Goal: Task Accomplishment & Management: Manage account settings

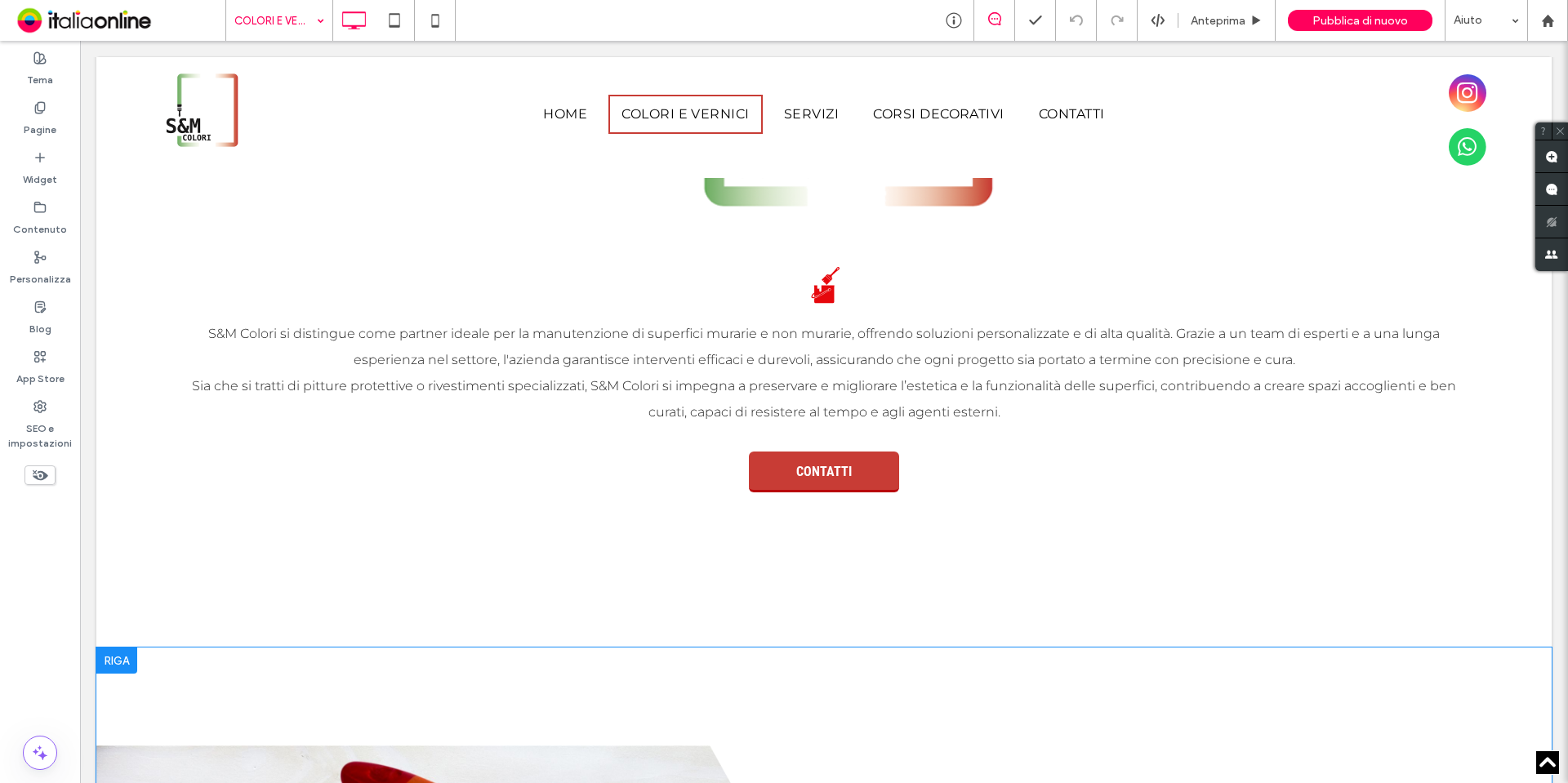
scroll to position [816, 0]
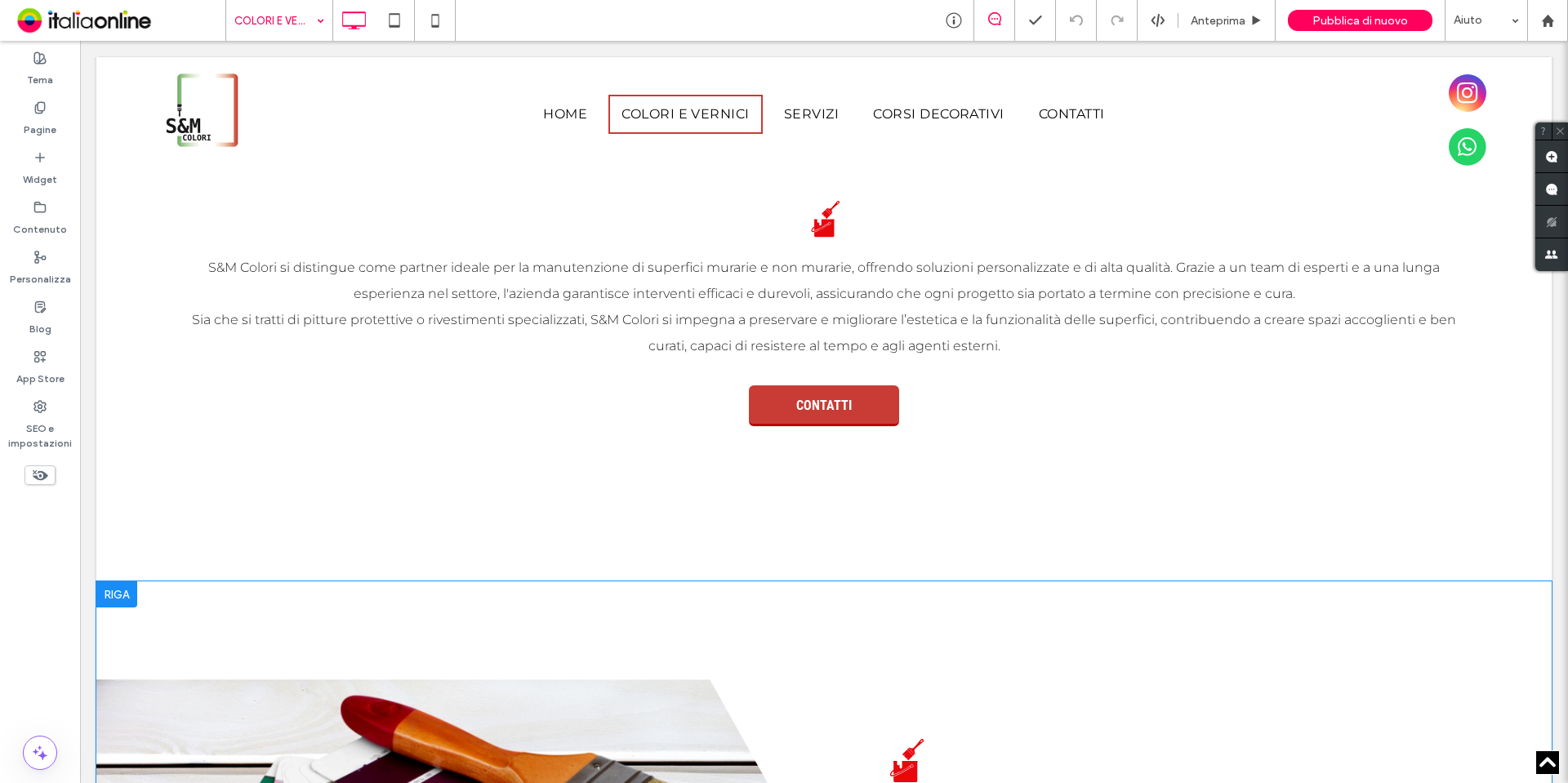
click at [121, 598] on div at bounding box center [116, 594] width 41 height 26
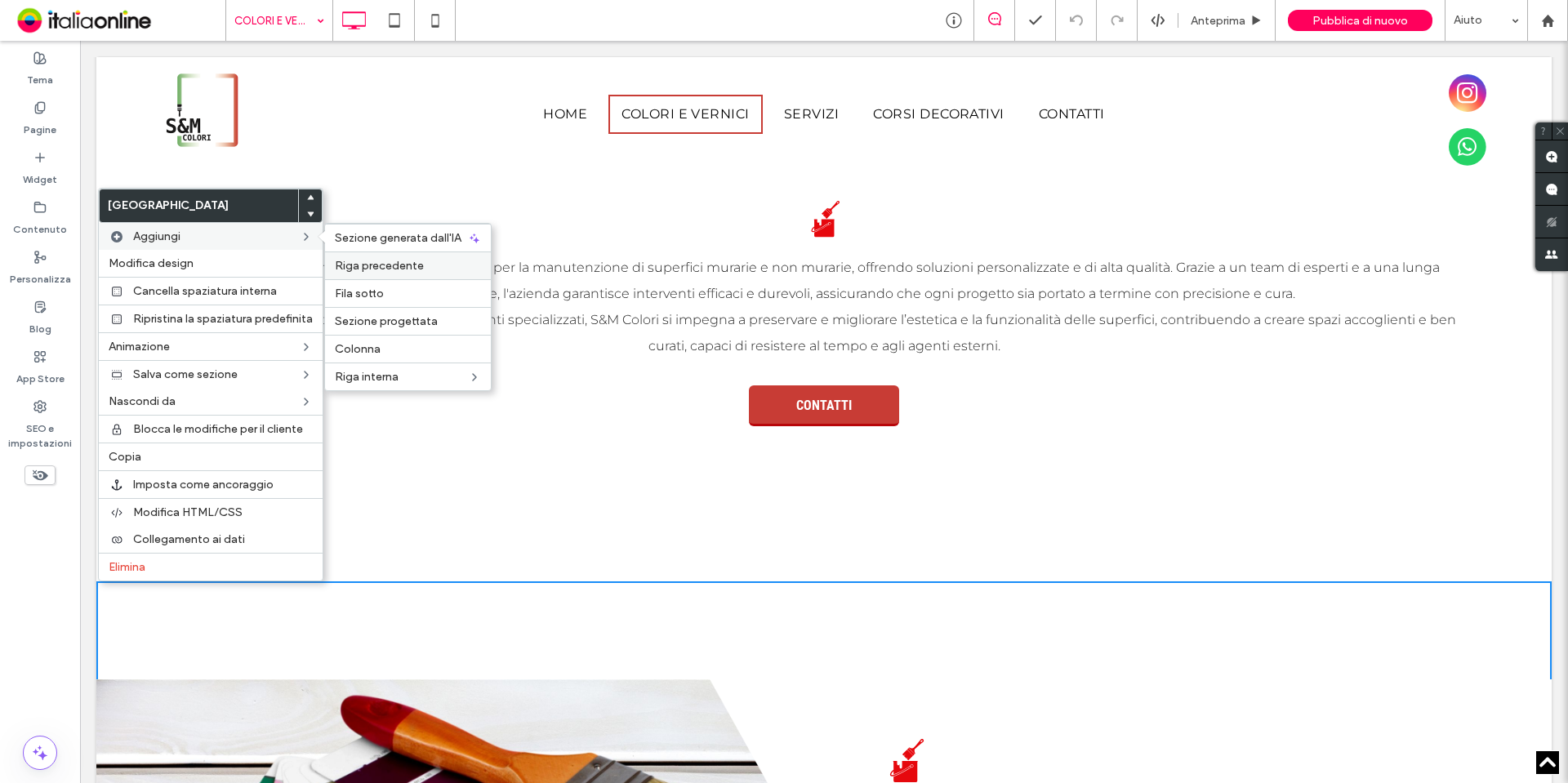
click at [432, 257] on div "Riga precedente" at bounding box center [408, 265] width 166 height 28
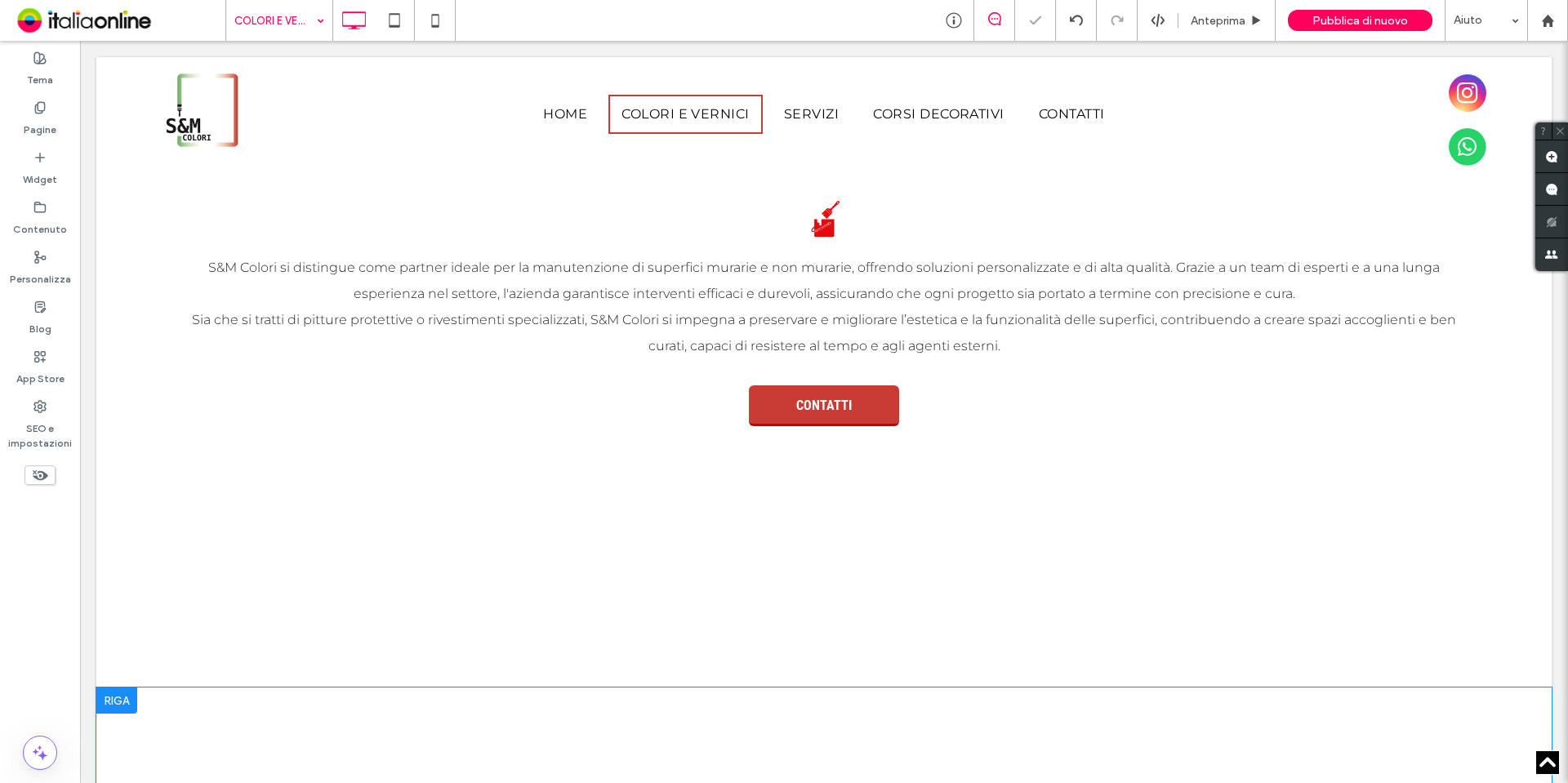
scroll to position [980, 0]
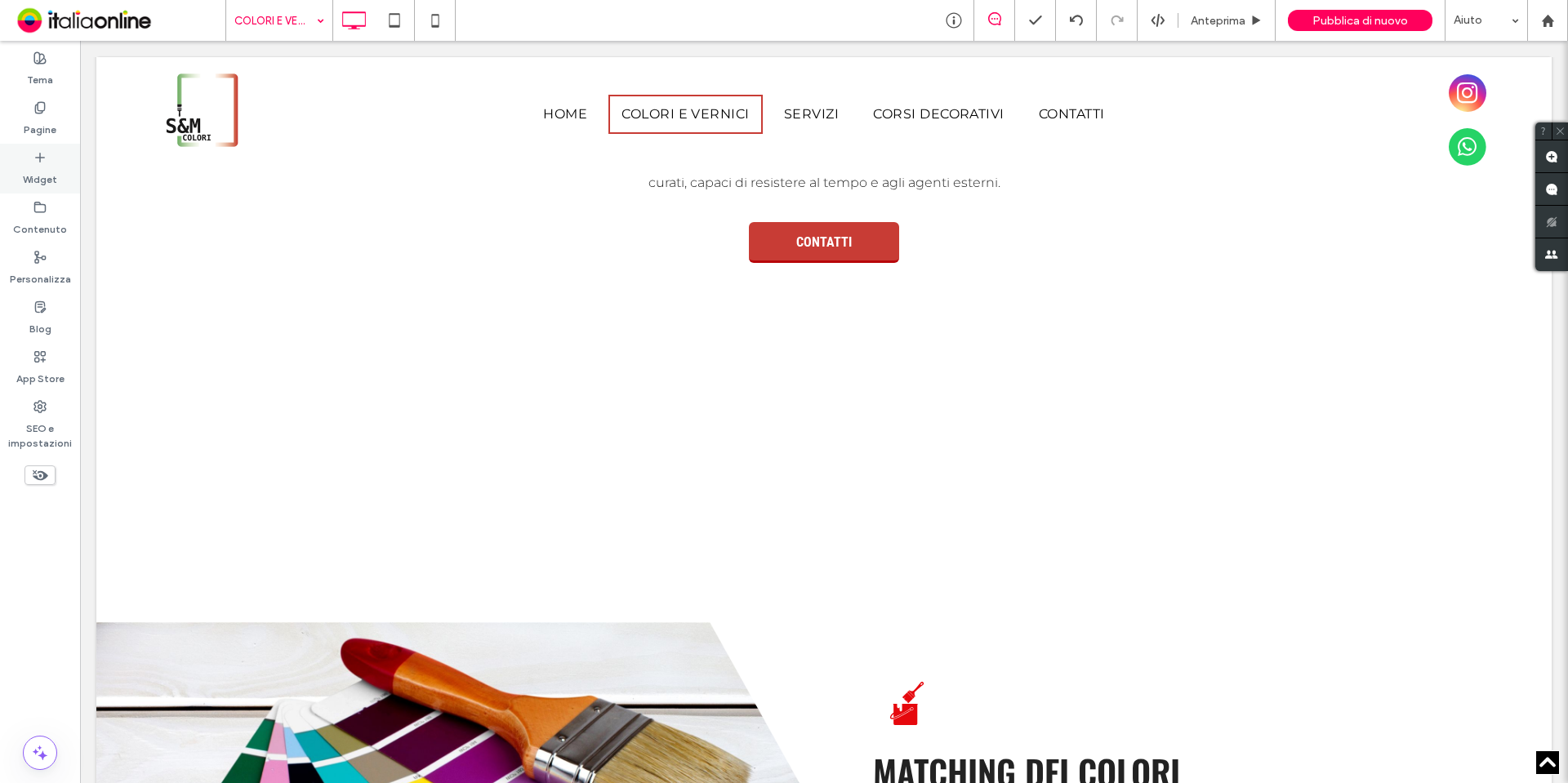
click at [37, 153] on icon at bounding box center [39, 157] width 13 height 13
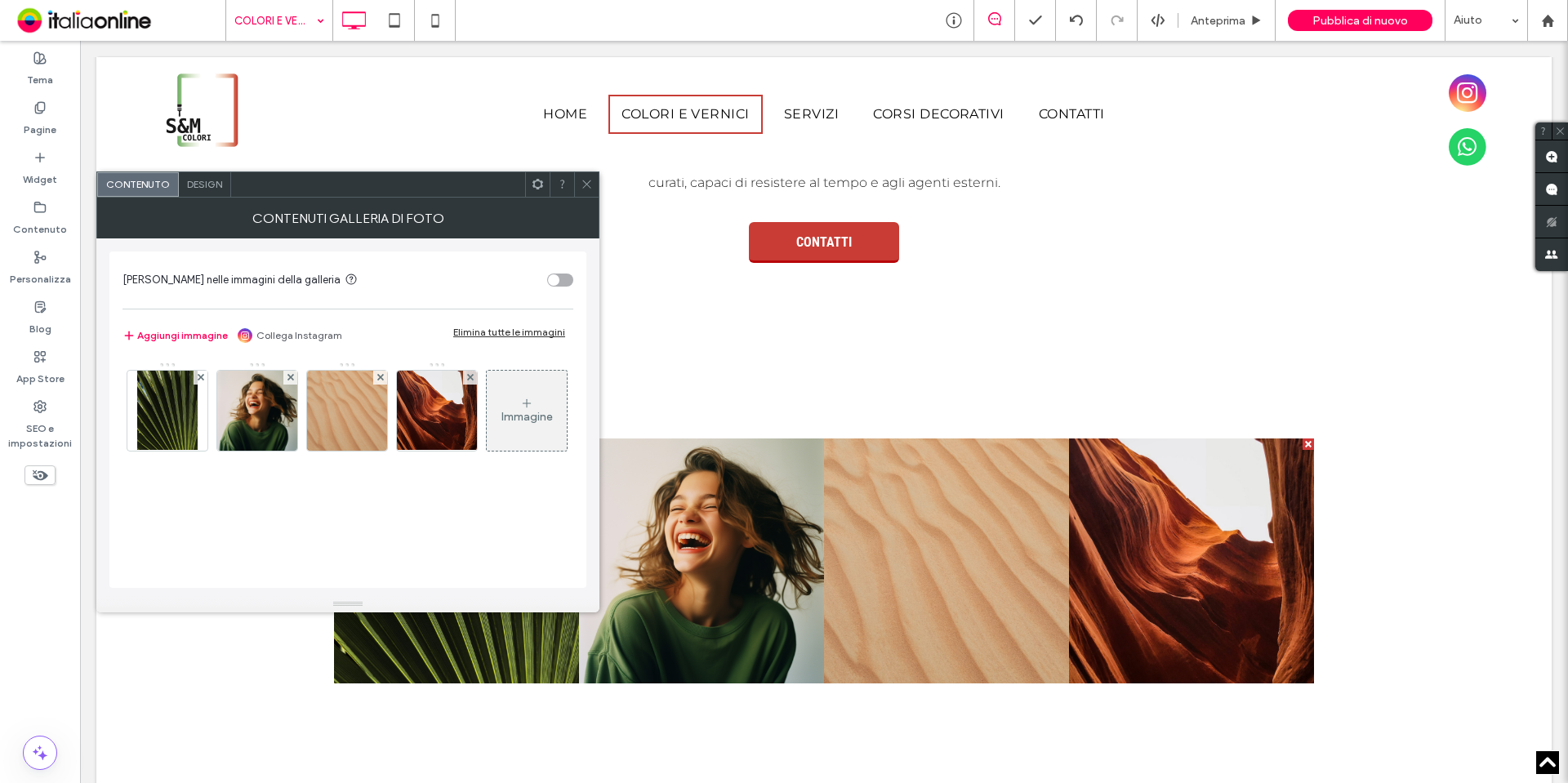
click at [539, 328] on div "Elimina tutte le immagini" at bounding box center [510, 332] width 112 height 12
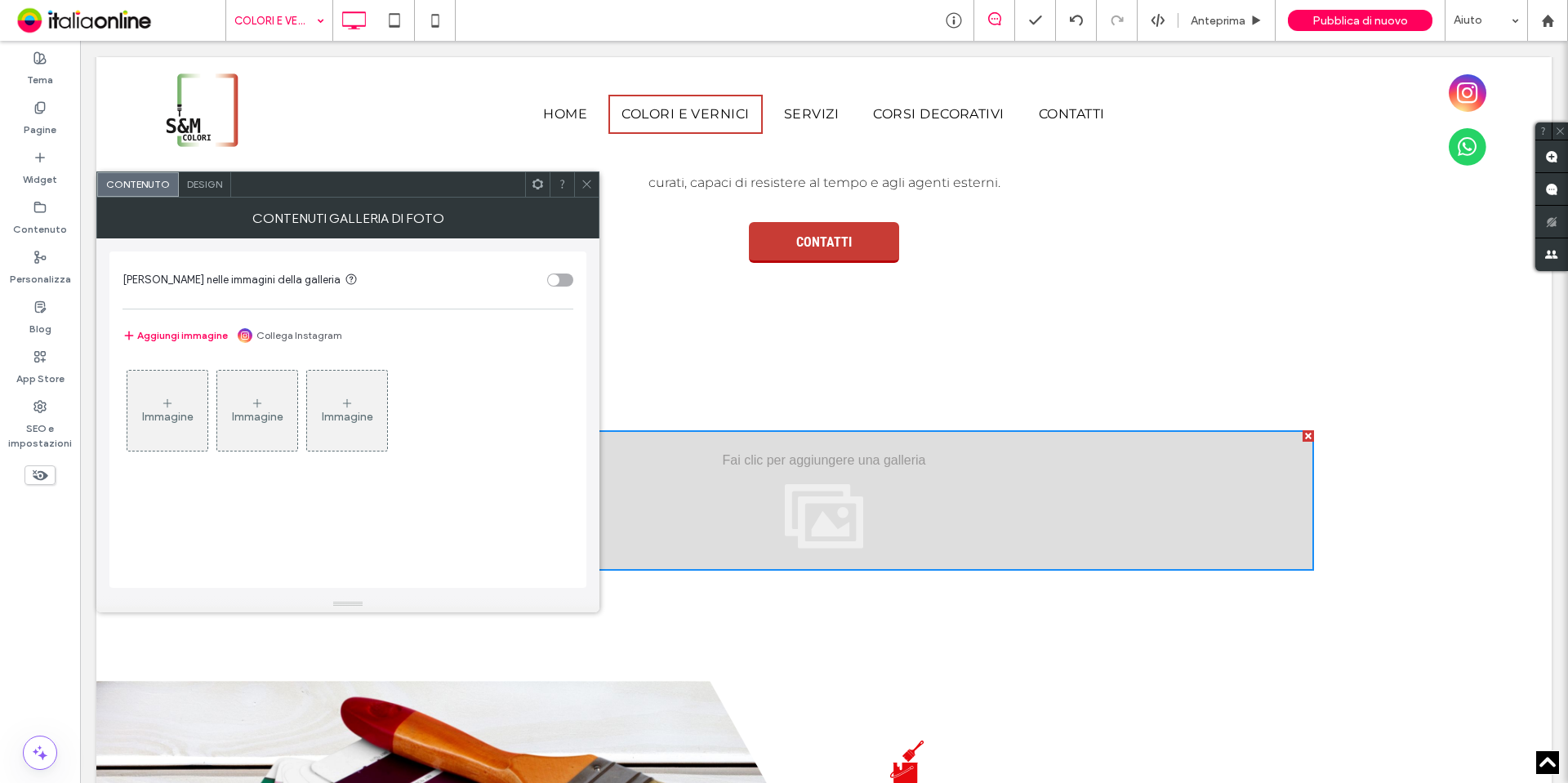
click at [174, 392] on div "Immagine" at bounding box center [167, 410] width 80 height 76
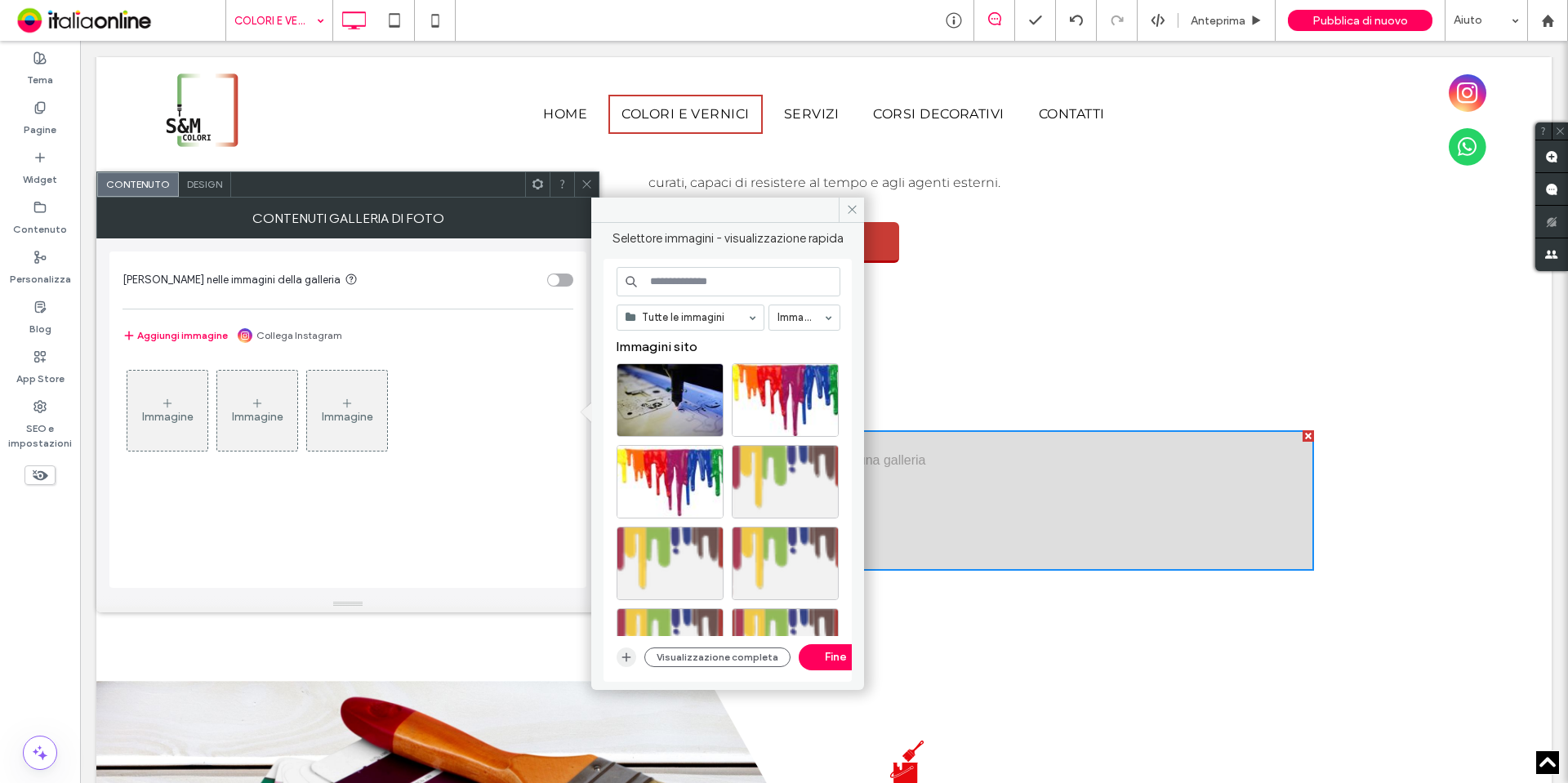
click at [627, 652] on icon "button" at bounding box center [626, 656] width 13 height 13
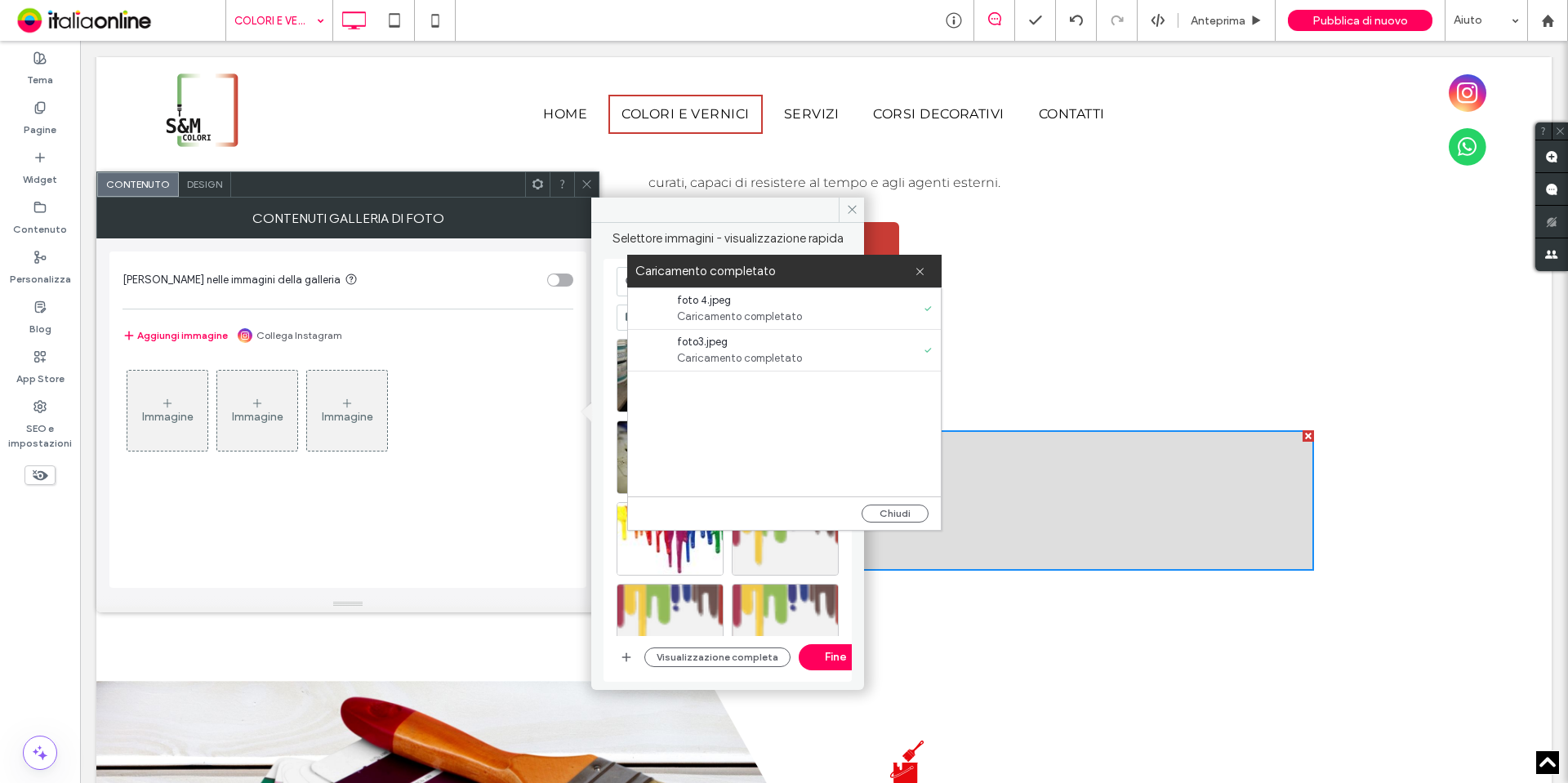
drag, startPoint x: 922, startPoint y: 514, endPoint x: 744, endPoint y: 459, distance: 186.3
click at [922, 514] on button "Chiudi" at bounding box center [894, 513] width 67 height 18
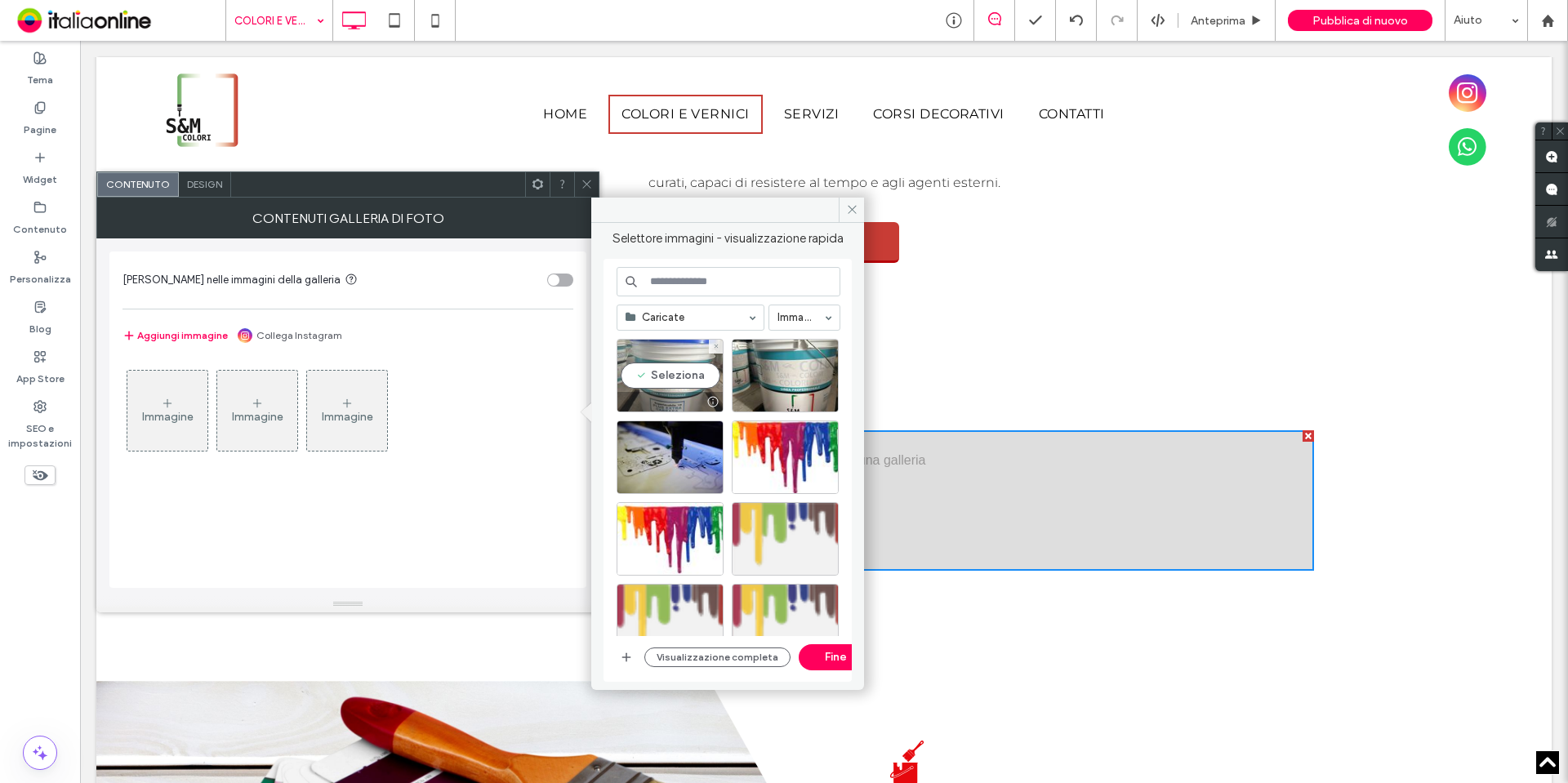
drag, startPoint x: 670, startPoint y: 385, endPoint x: 681, endPoint y: 377, distance: 13.6
click at [670, 385] on div "Seleziona" at bounding box center [670, 375] width 107 height 74
click at [794, 382] on div "Seleziona" at bounding box center [785, 375] width 107 height 74
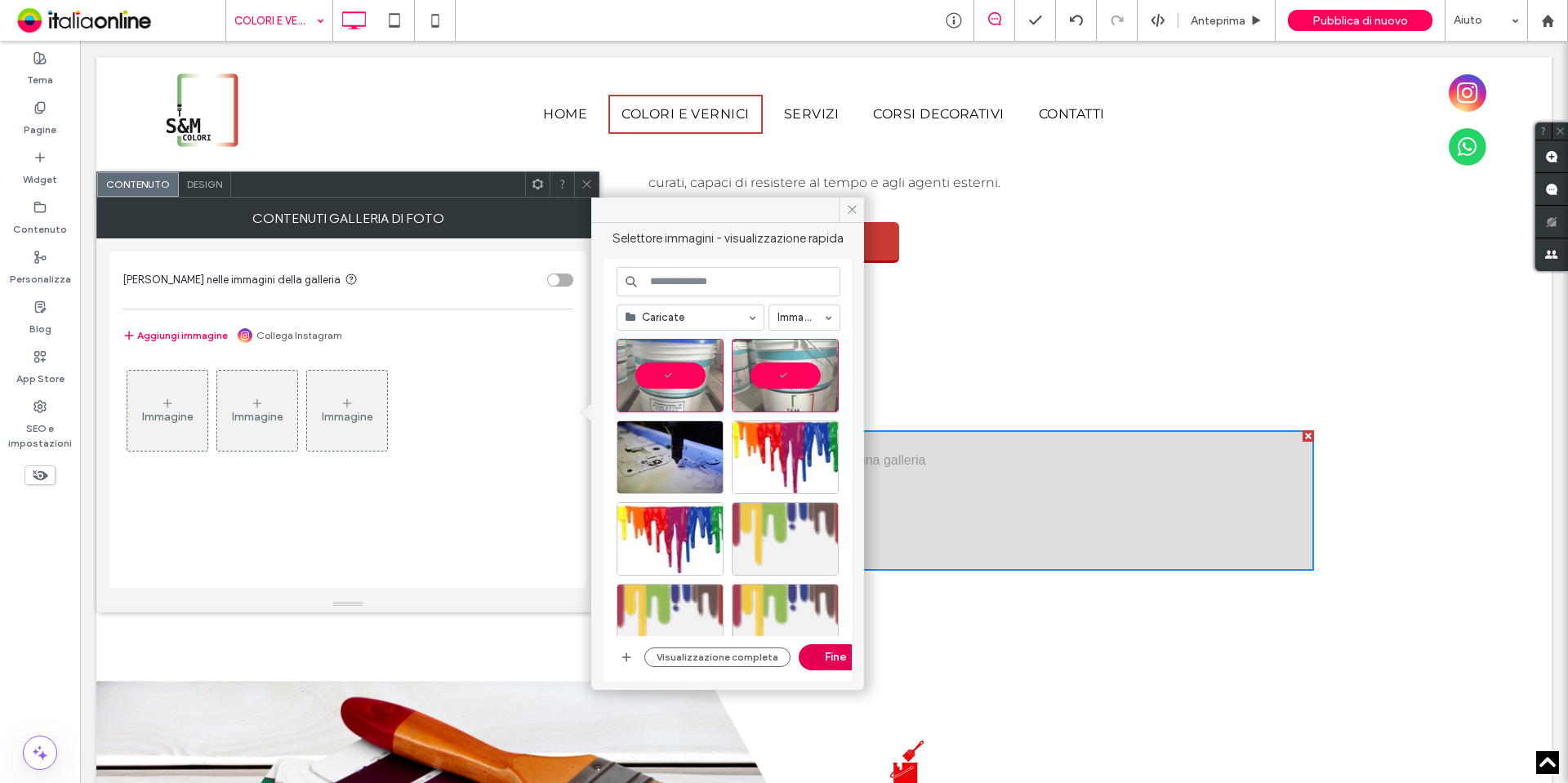
click at [815, 658] on button "Fine" at bounding box center [835, 656] width 74 height 26
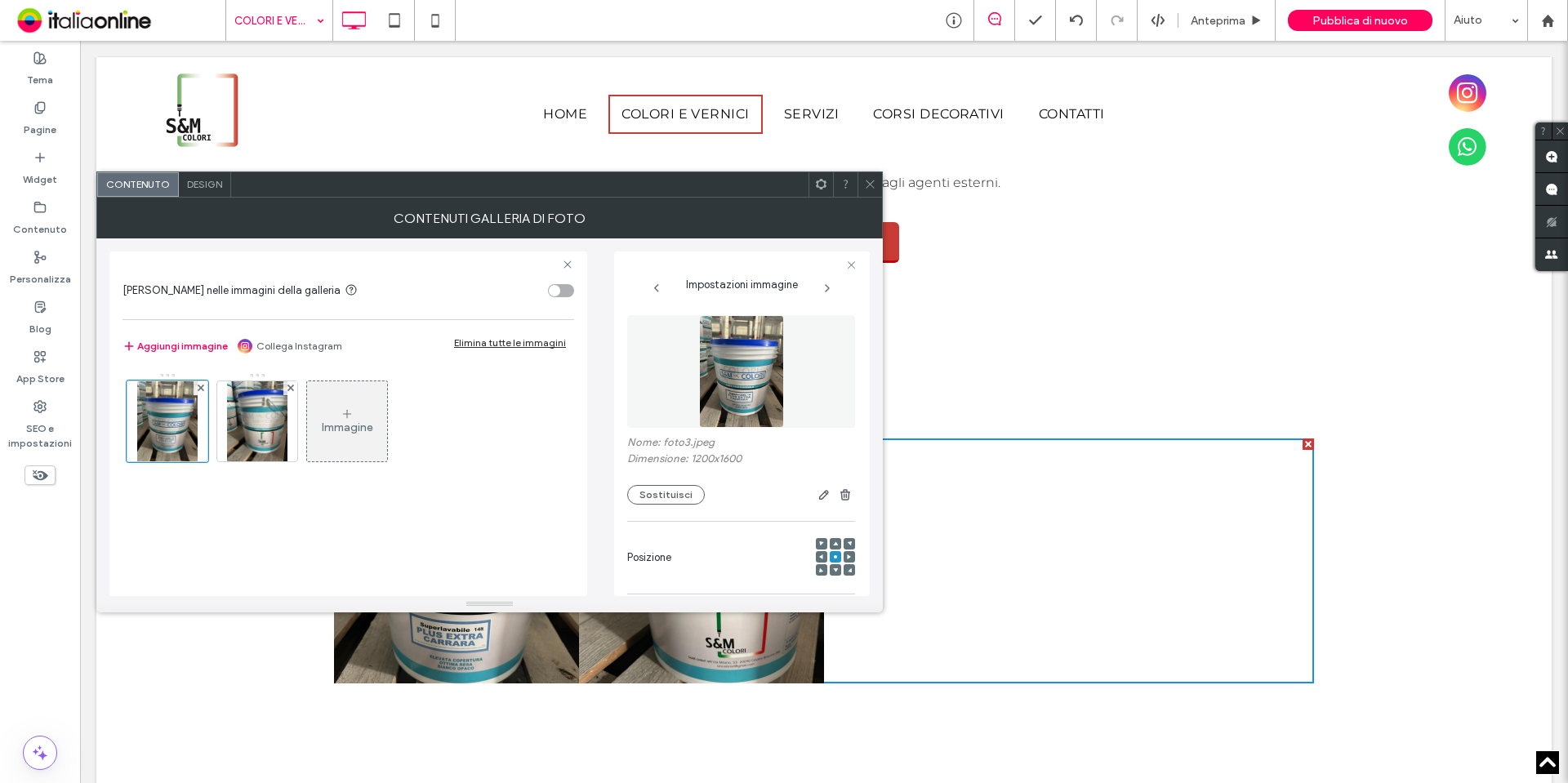
scroll to position [327, 0]
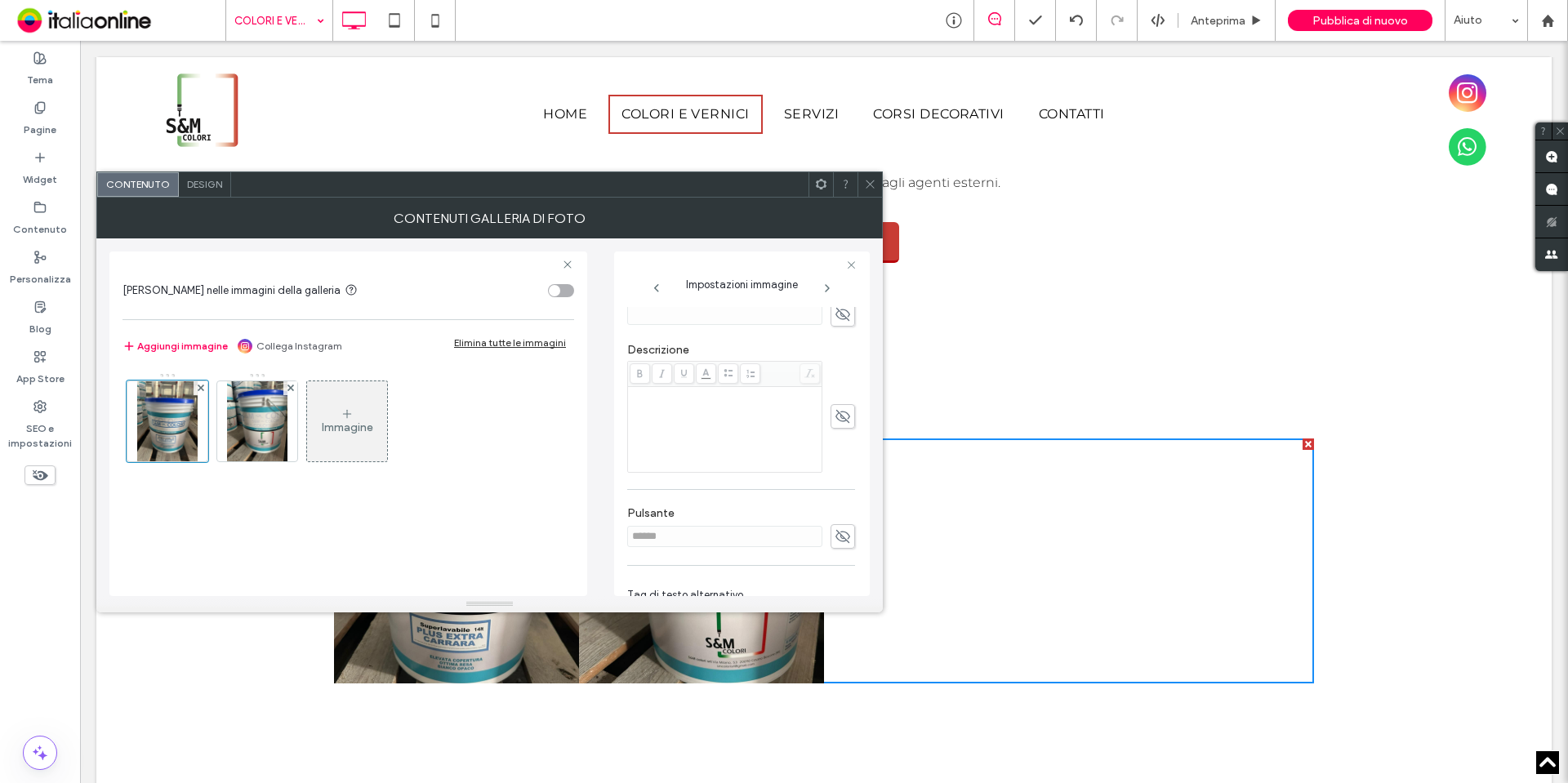
drag, startPoint x: 875, startPoint y: 181, endPoint x: 606, endPoint y: 594, distance: 492.9
click at [875, 181] on icon at bounding box center [870, 184] width 12 height 12
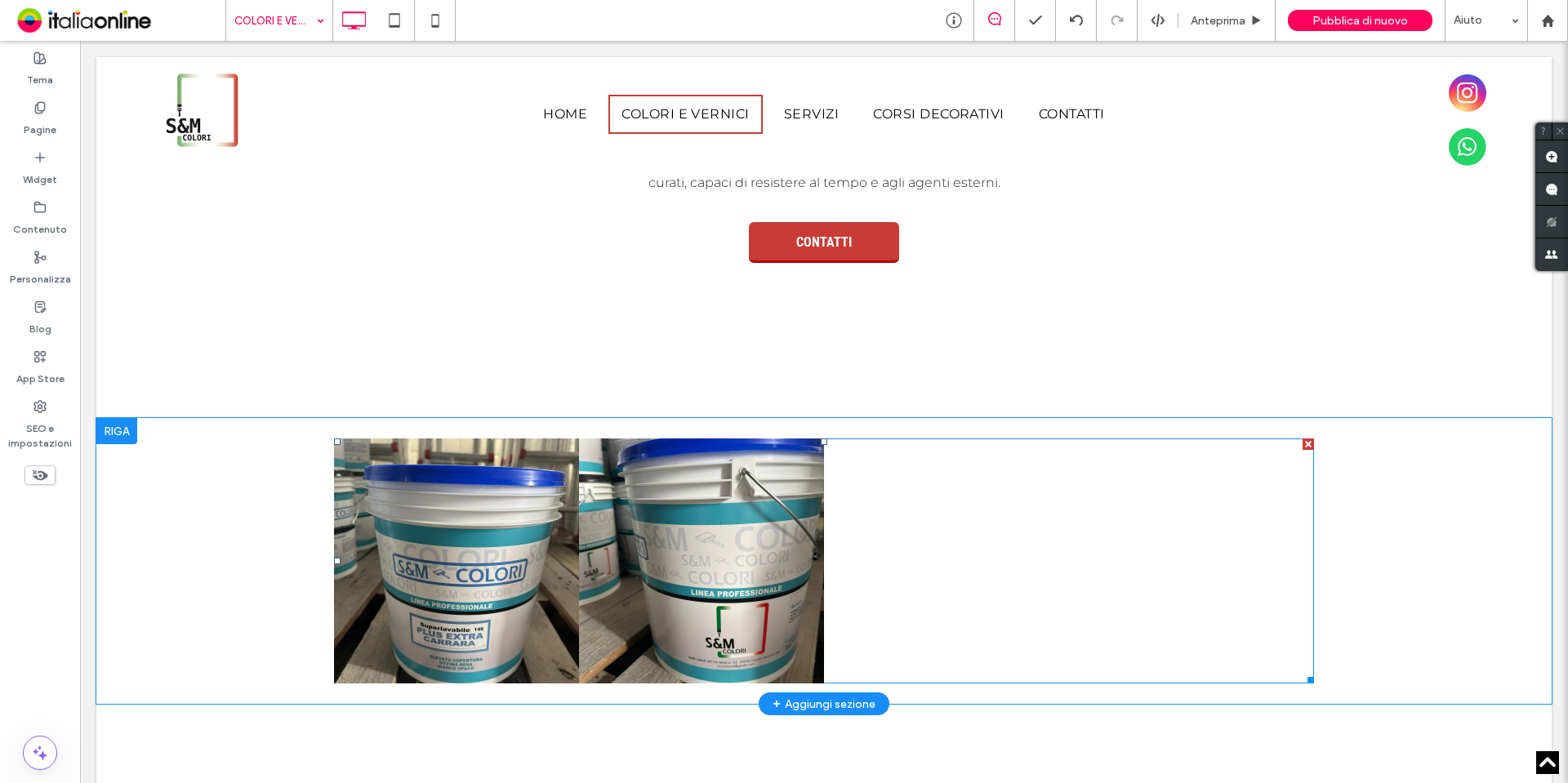
click at [795, 580] on link at bounding box center [702, 560] width 245 height 245
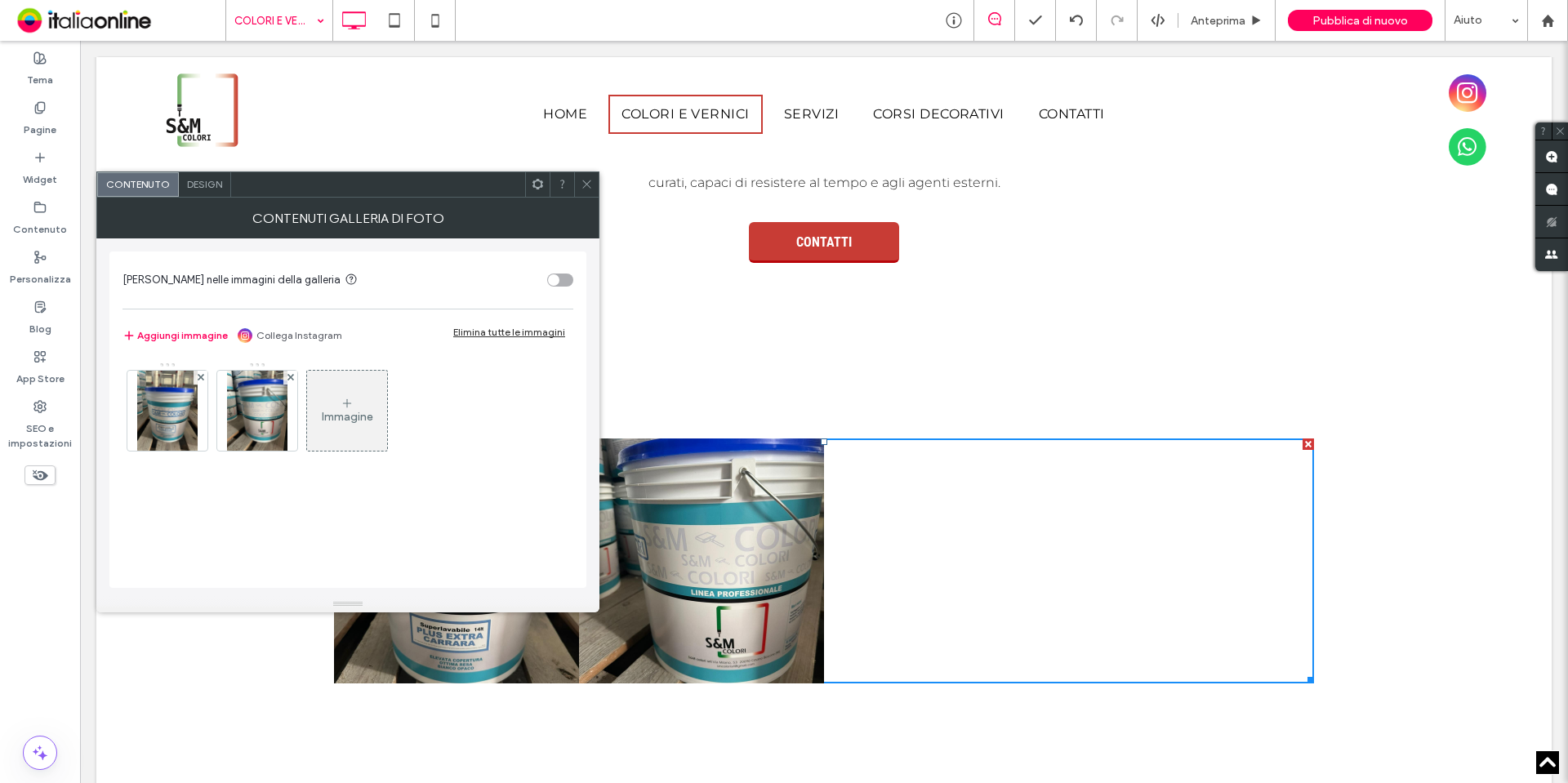
click at [204, 184] on span "Design" at bounding box center [204, 184] width 35 height 12
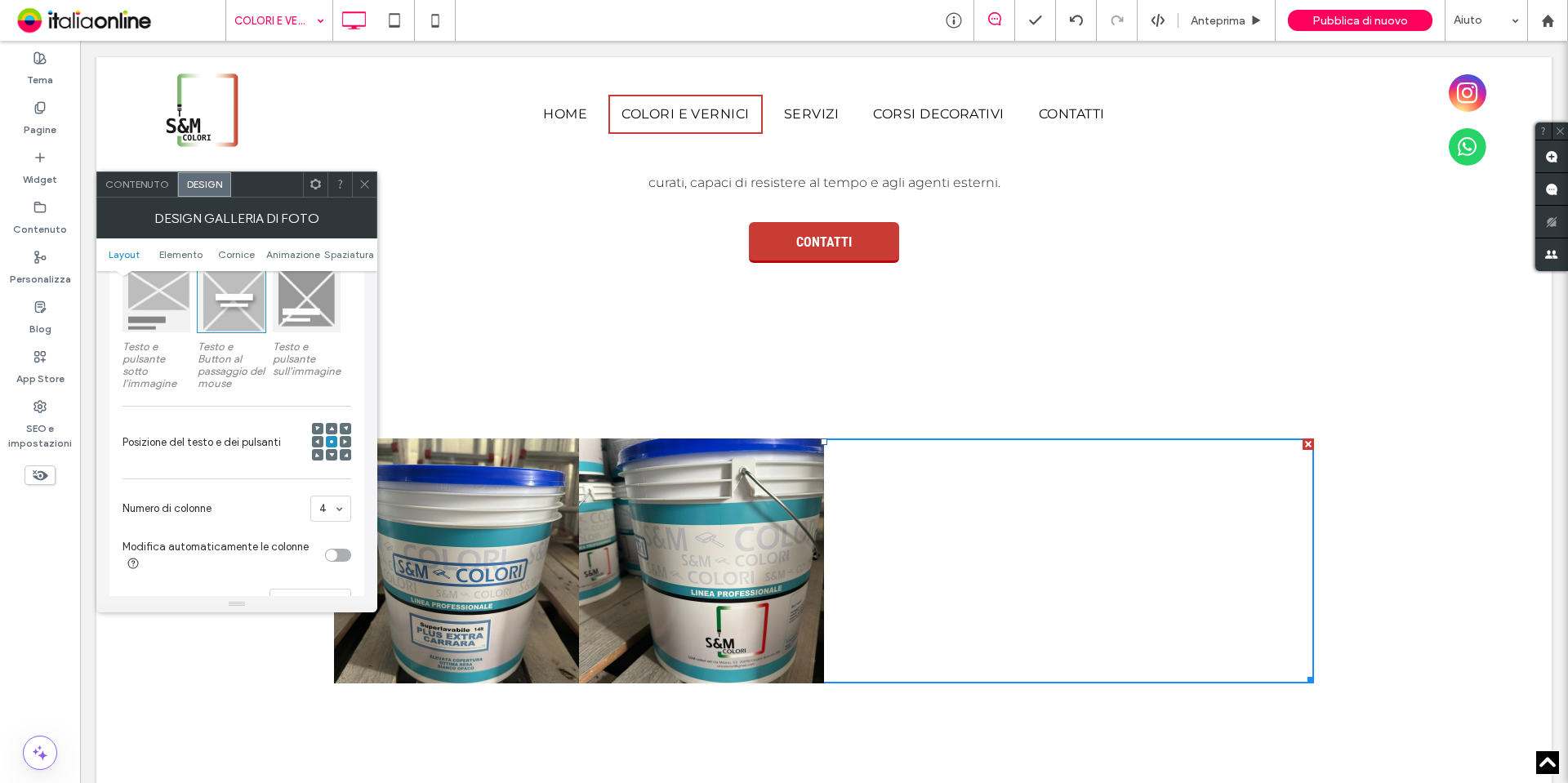
scroll to position [490, 0]
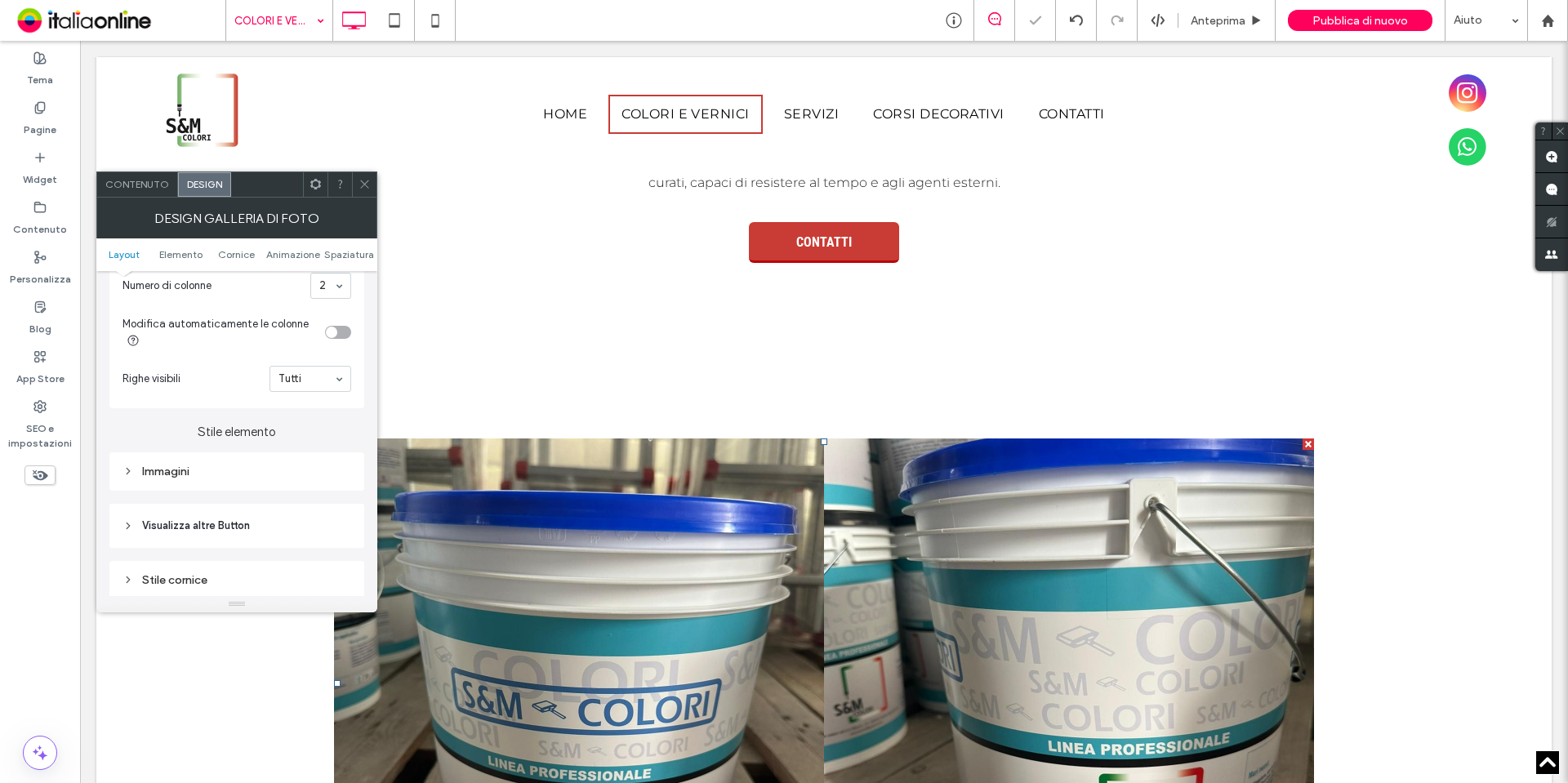
click at [360, 198] on div "Design galleria di foto" at bounding box center [236, 218] width 281 height 41
click at [251, 473] on div "Immagini" at bounding box center [236, 471] width 228 height 14
type input "*"
type input "***"
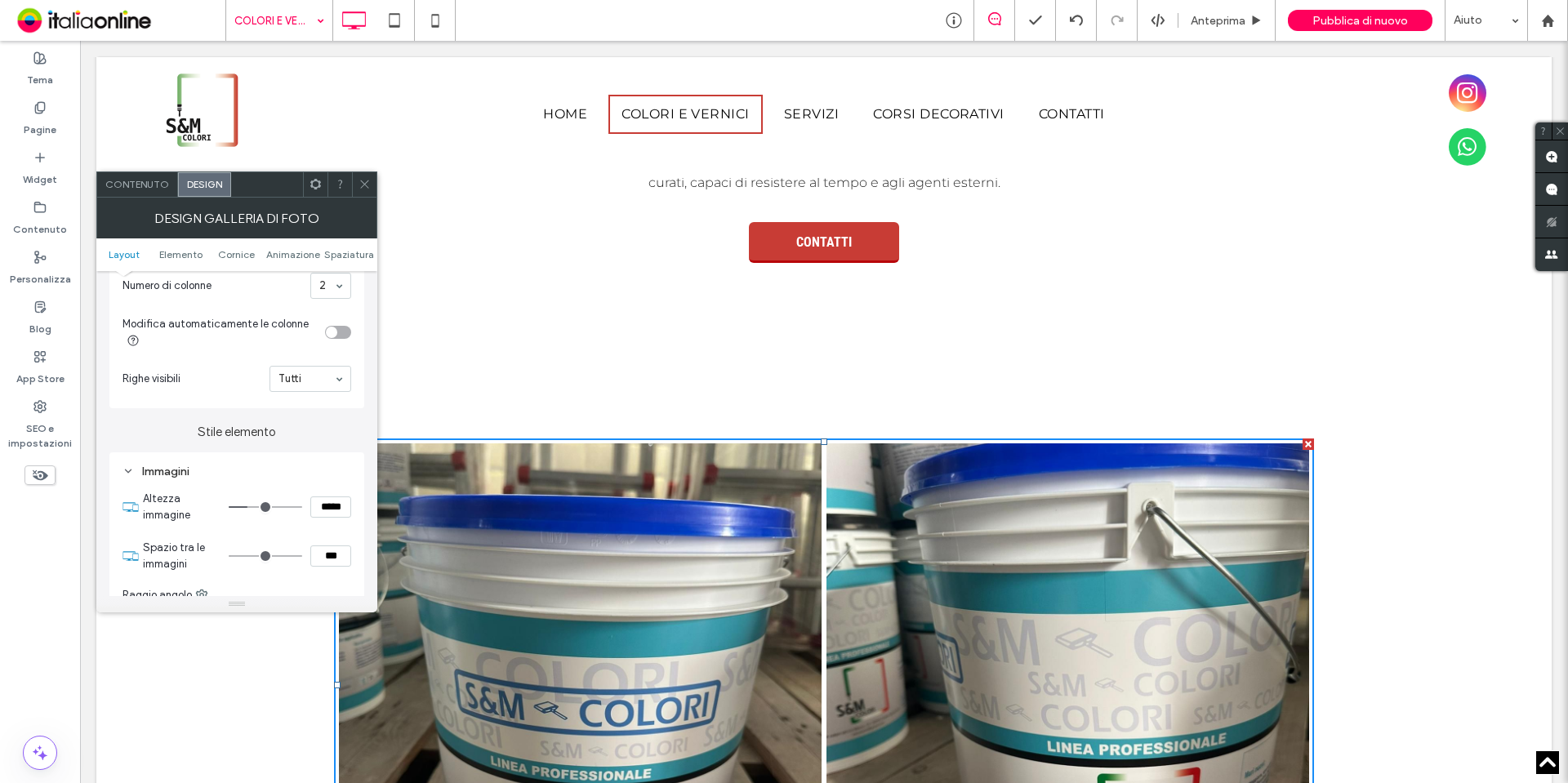
type input "*"
type input "***"
type input "*"
type input "***"
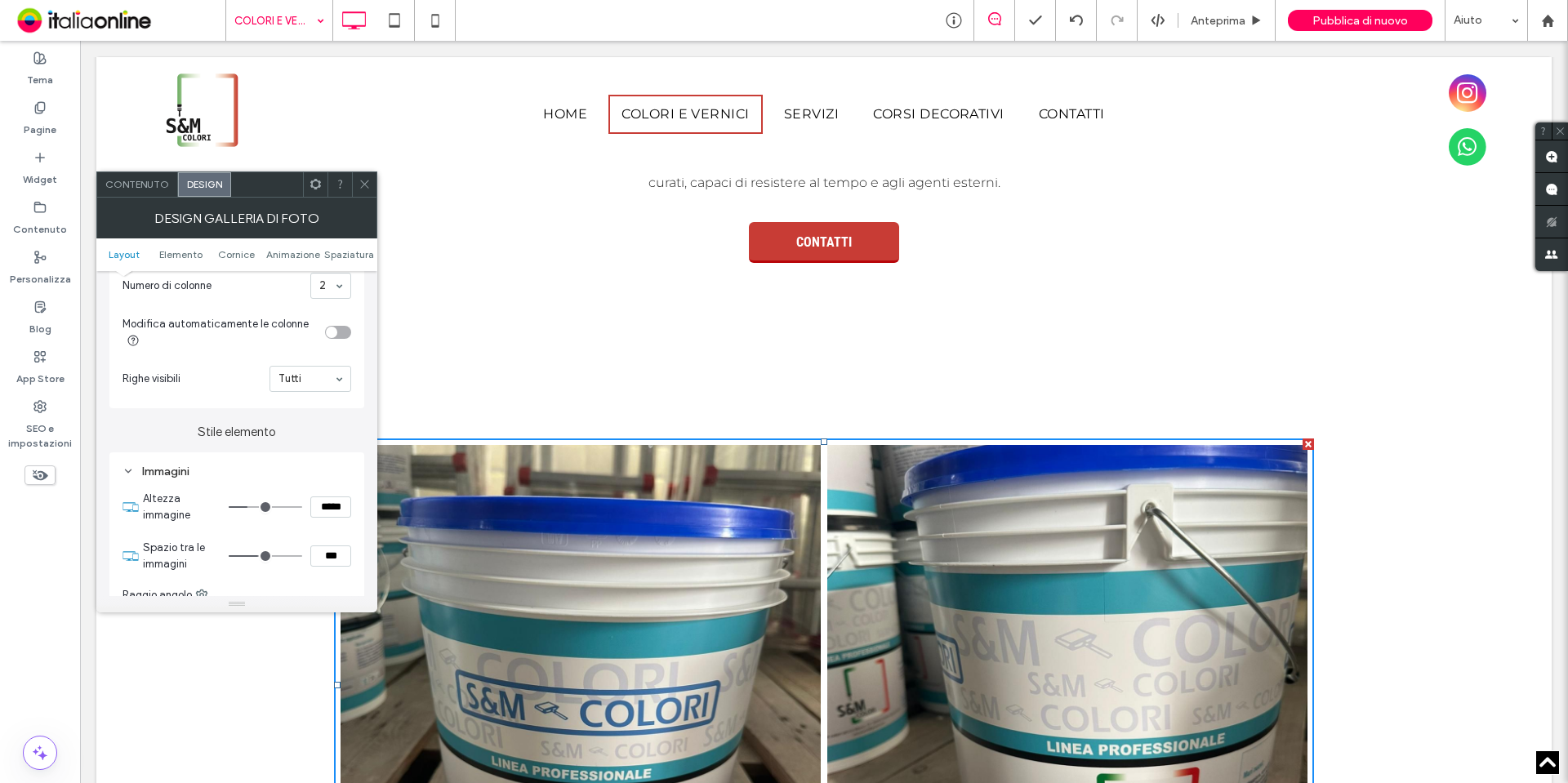
drag, startPoint x: 233, startPoint y: 555, endPoint x: 258, endPoint y: 555, distance: 25.0
type input "*"
click at [258, 555] on input "range" at bounding box center [265, 556] width 74 height 2
drag, startPoint x: 364, startPoint y: 185, endPoint x: 369, endPoint y: 211, distance: 26.5
click at [364, 185] on use at bounding box center [364, 184] width 8 height 8
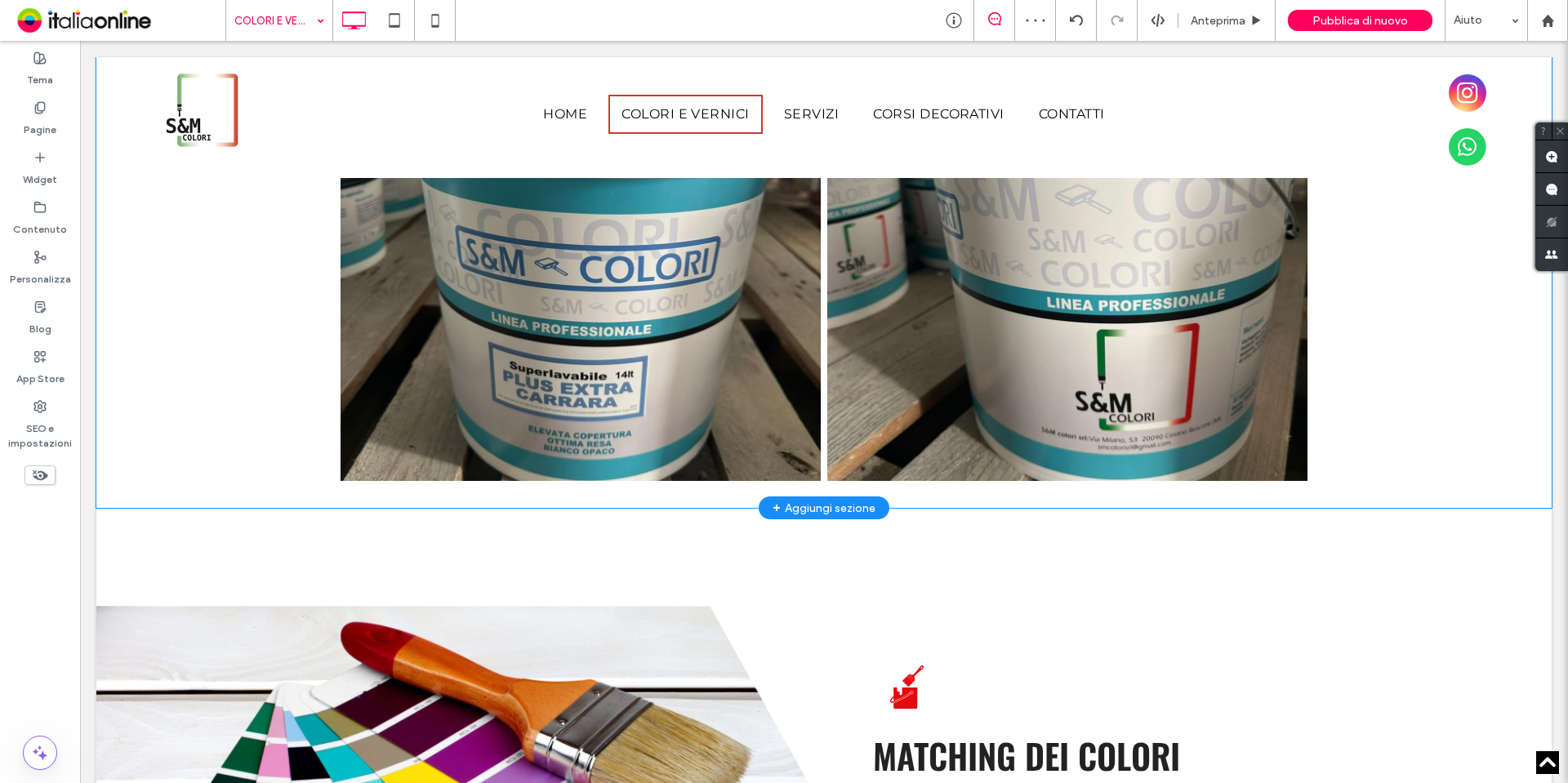
scroll to position [1205, 0]
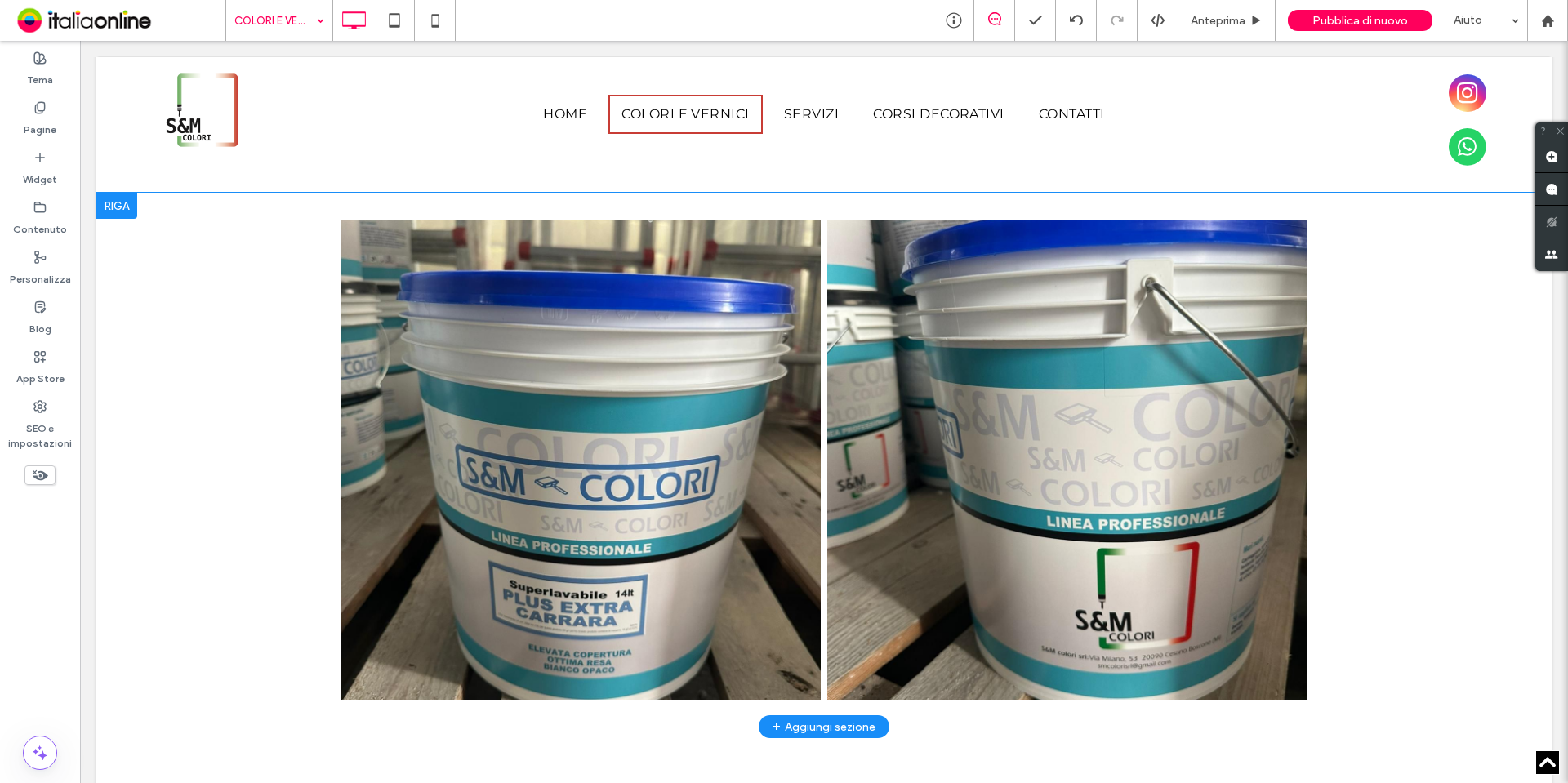
click at [121, 211] on div at bounding box center [116, 206] width 41 height 26
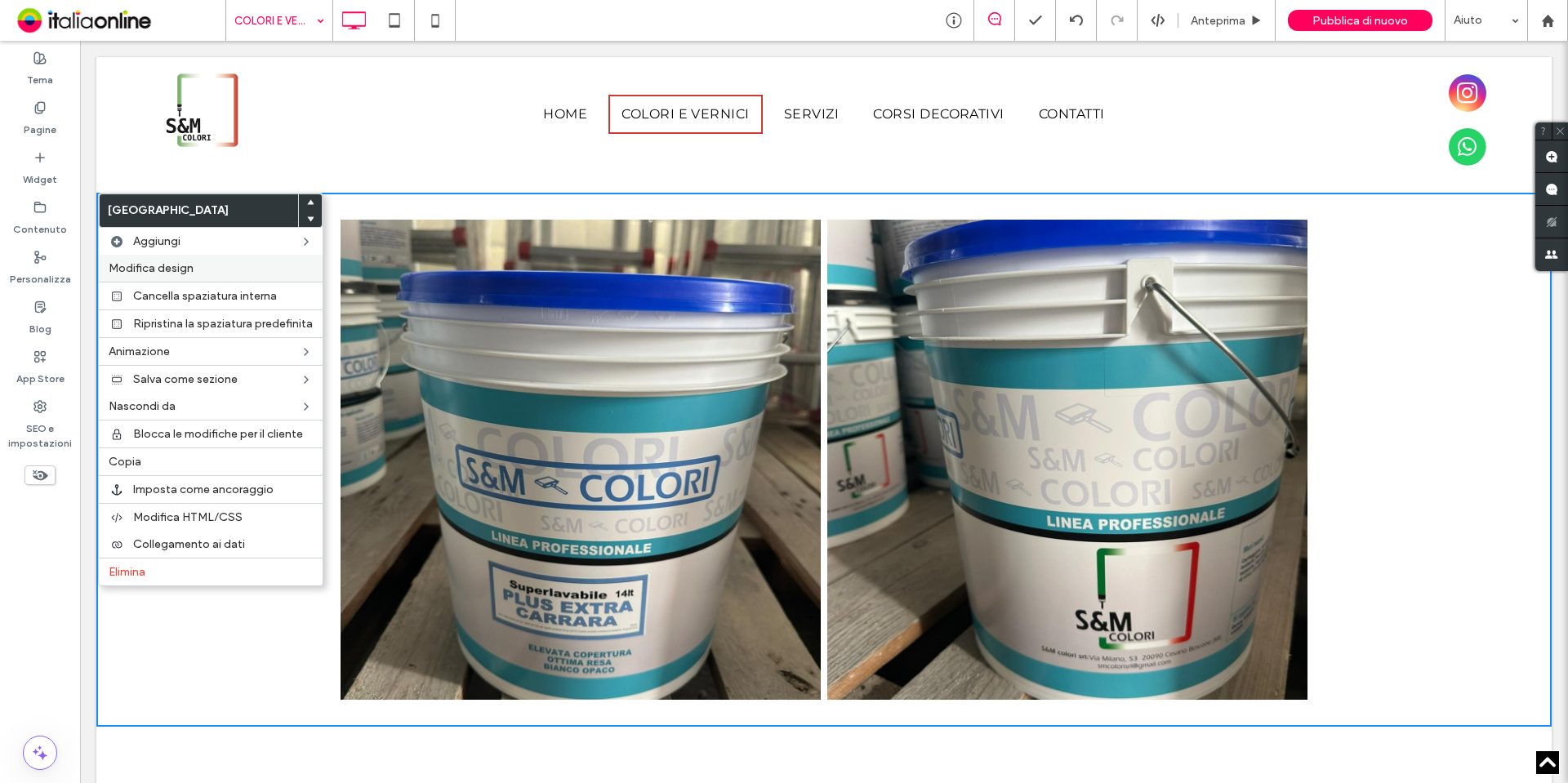
click at [251, 274] on label "Modifica design" at bounding box center [211, 268] width 204 height 14
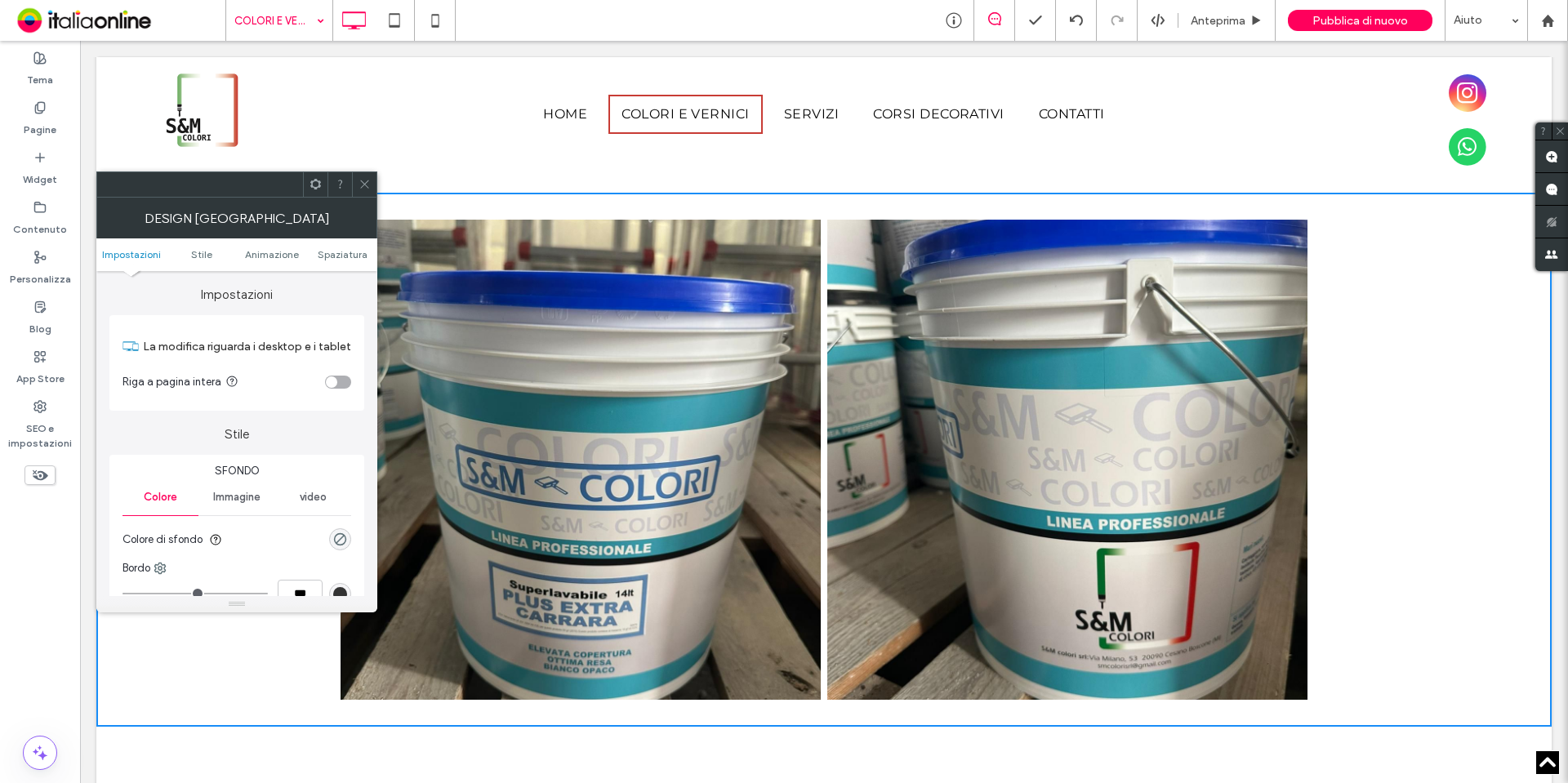
click at [336, 392] on section "Riga a pagina intera" at bounding box center [236, 382] width 228 height 41
click at [344, 383] on div "toggle" at bounding box center [338, 381] width 26 height 13
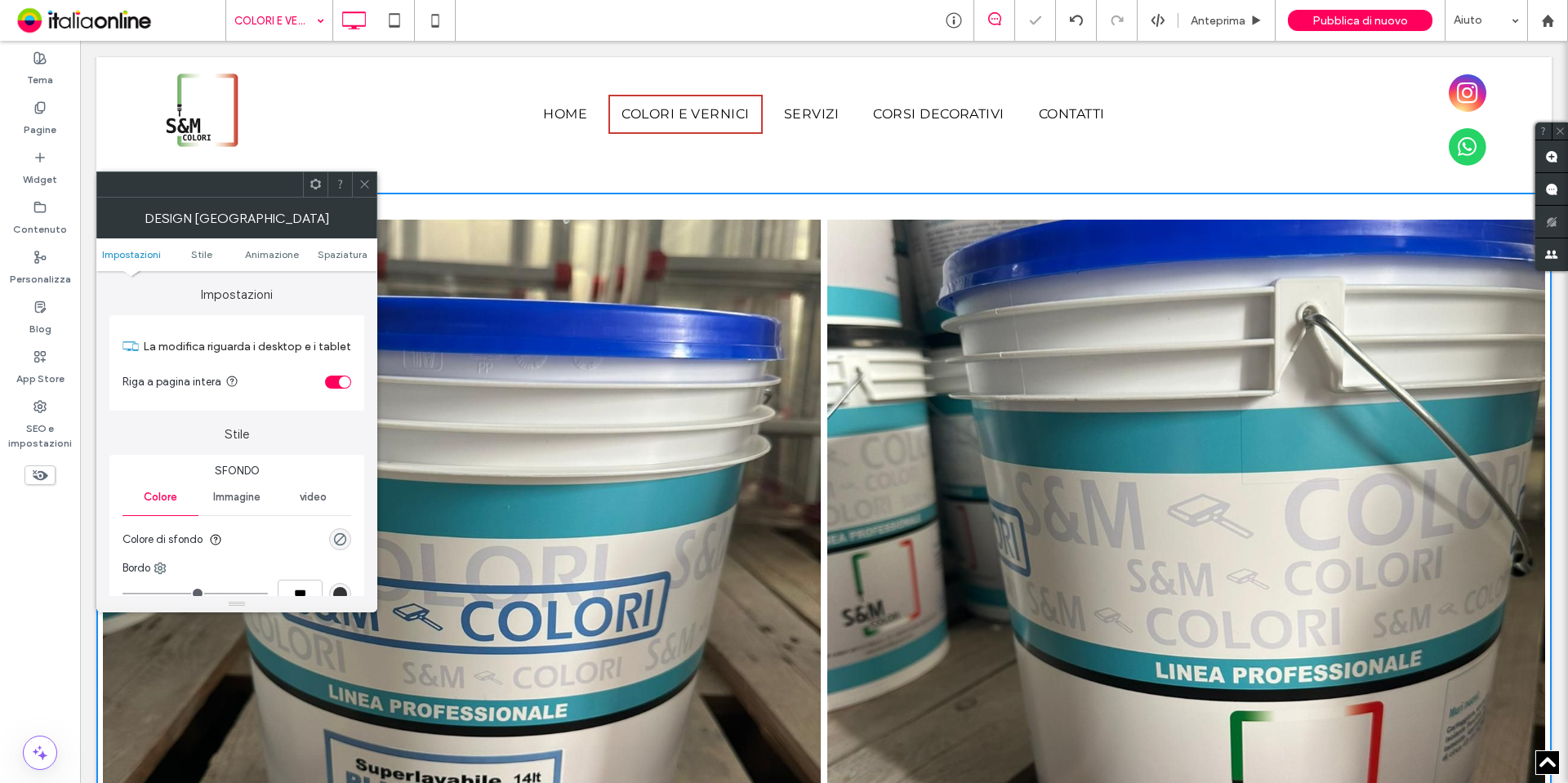
click at [371, 198] on div "Design [GEOGRAPHIC_DATA]" at bounding box center [236, 218] width 281 height 41
click at [367, 183] on icon at bounding box center [364, 184] width 12 height 12
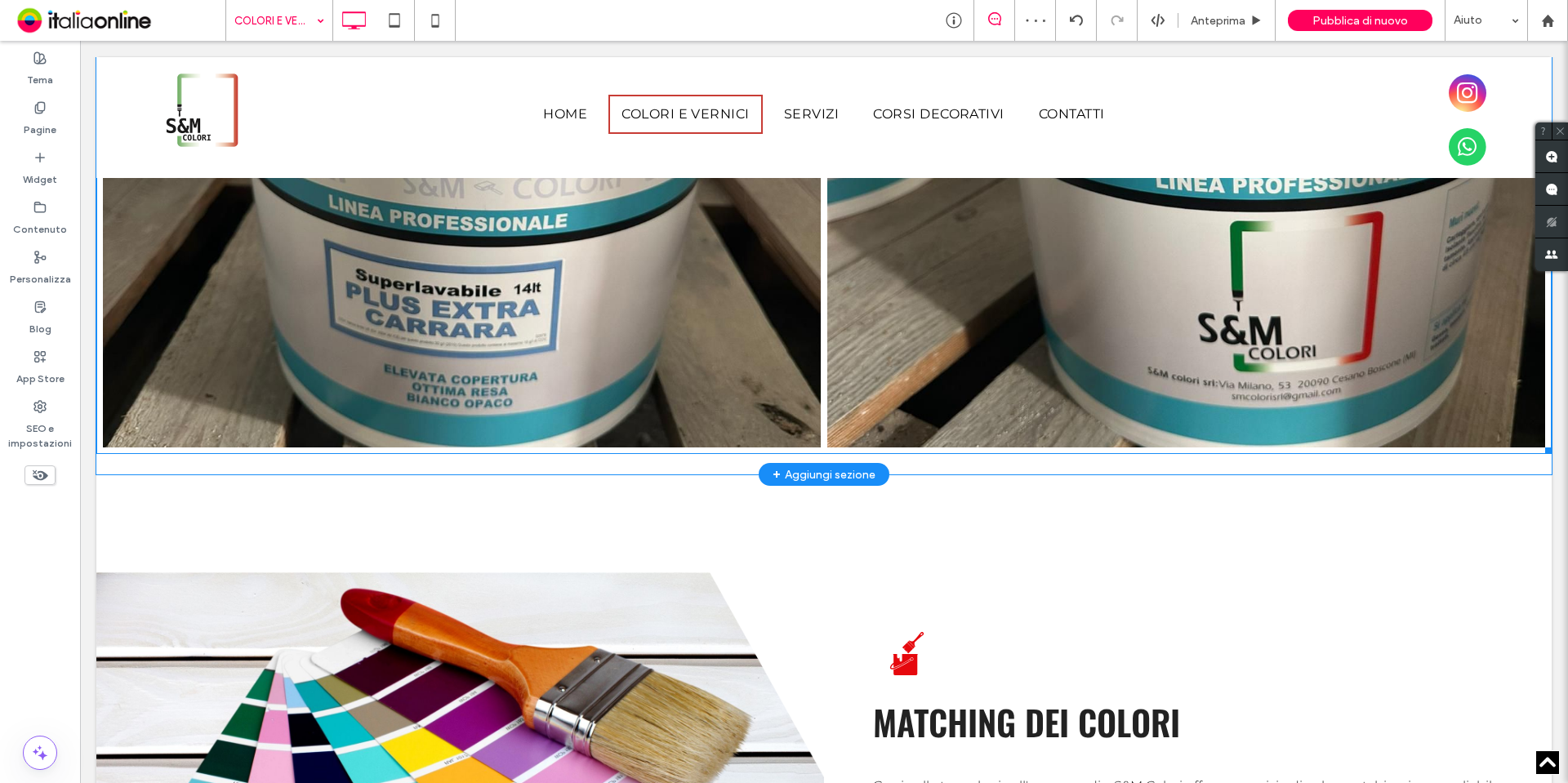
scroll to position [1368, 0]
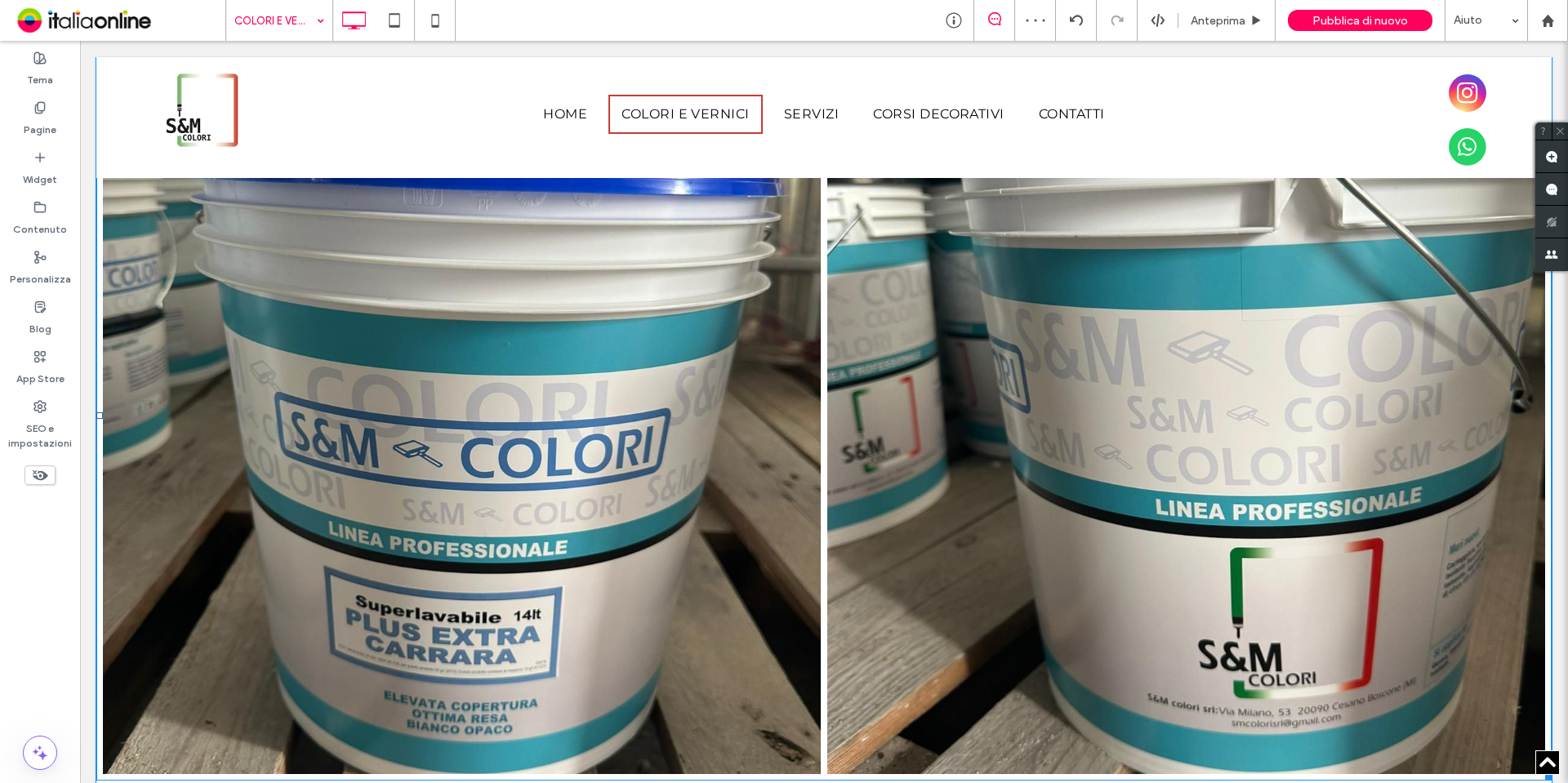
click at [724, 460] on link at bounding box center [461, 414] width 718 height 718
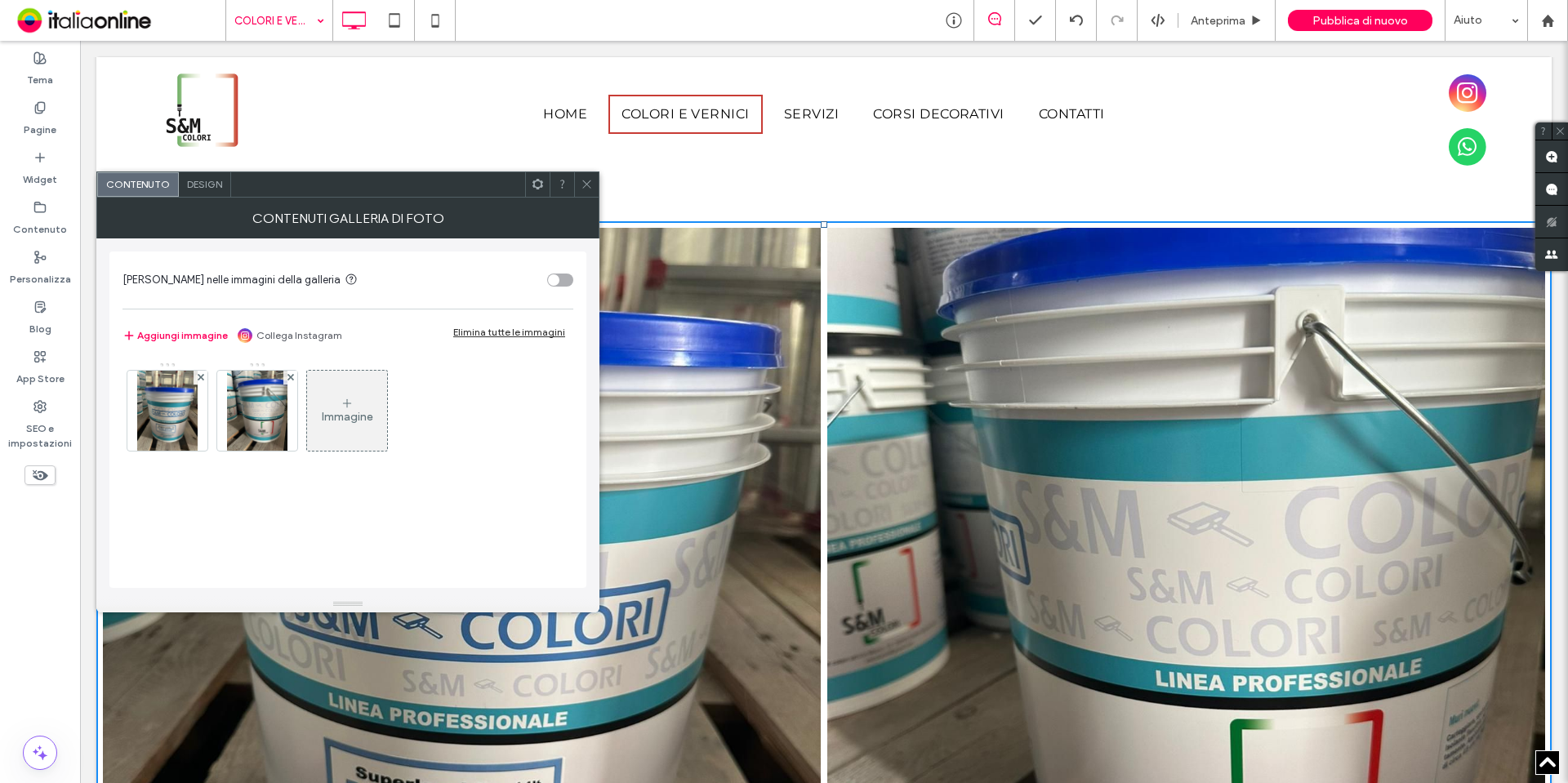
scroll to position [1042, 0]
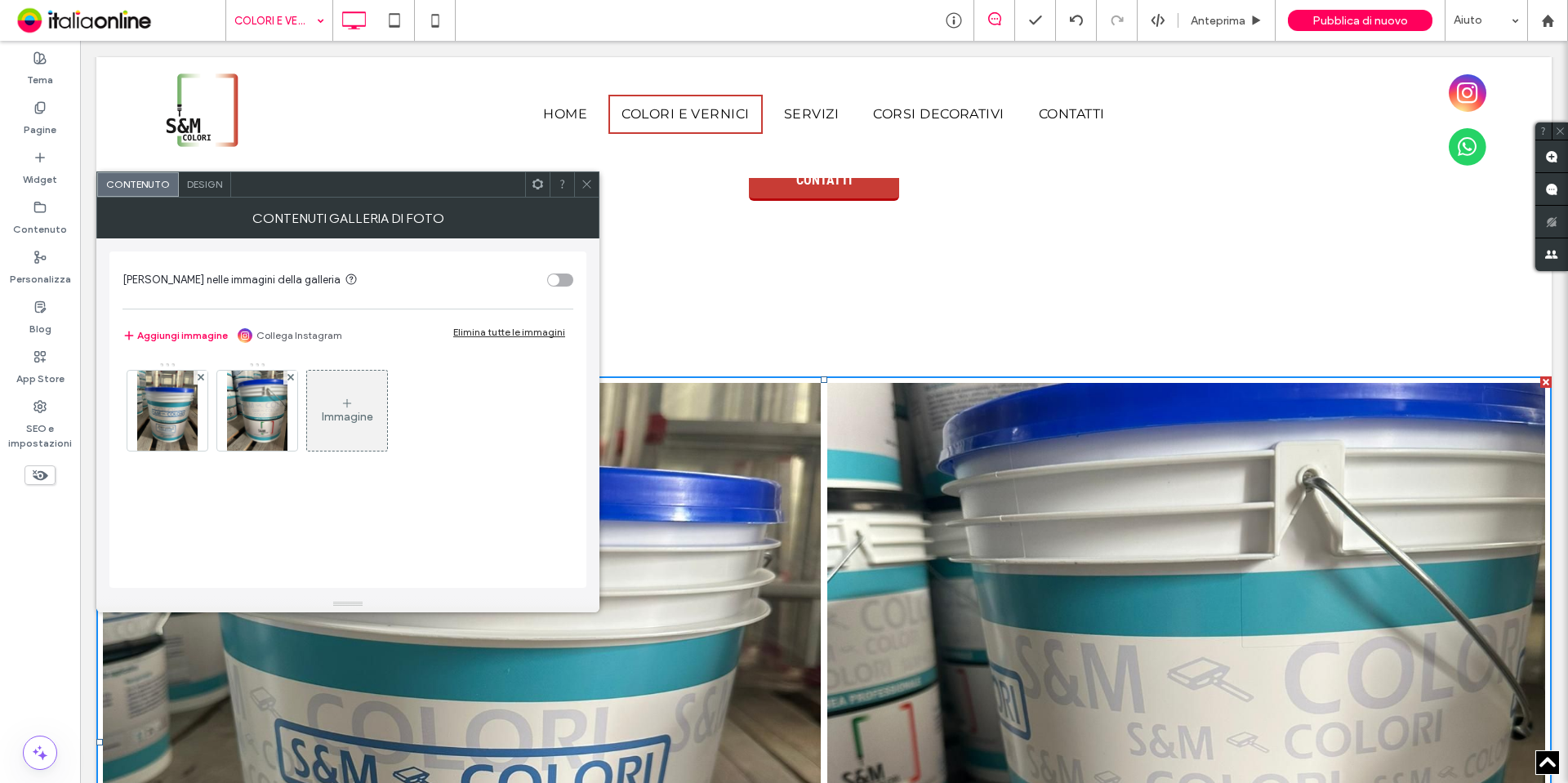
click at [592, 188] on icon at bounding box center [586, 184] width 12 height 12
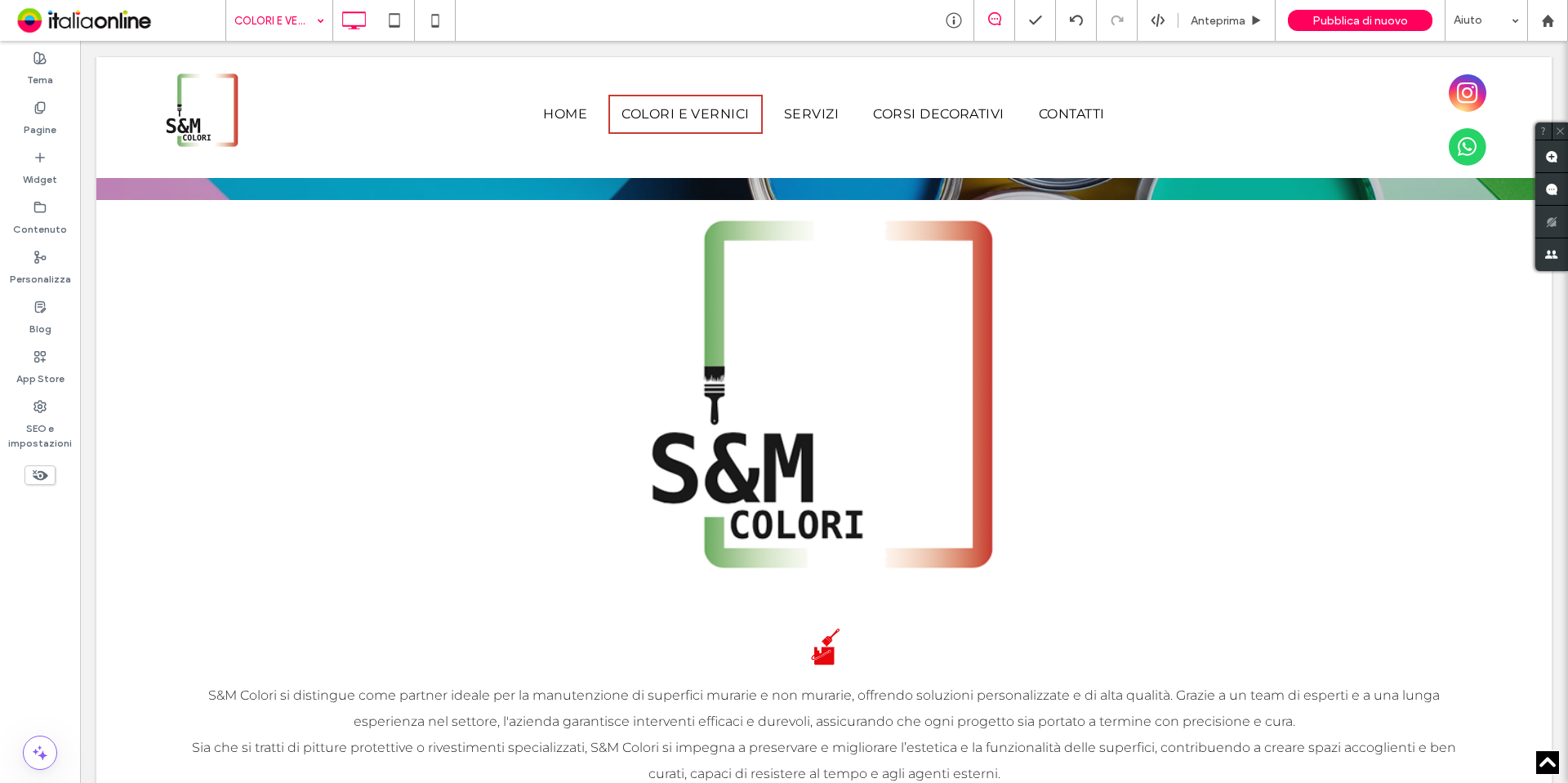
scroll to position [878, 0]
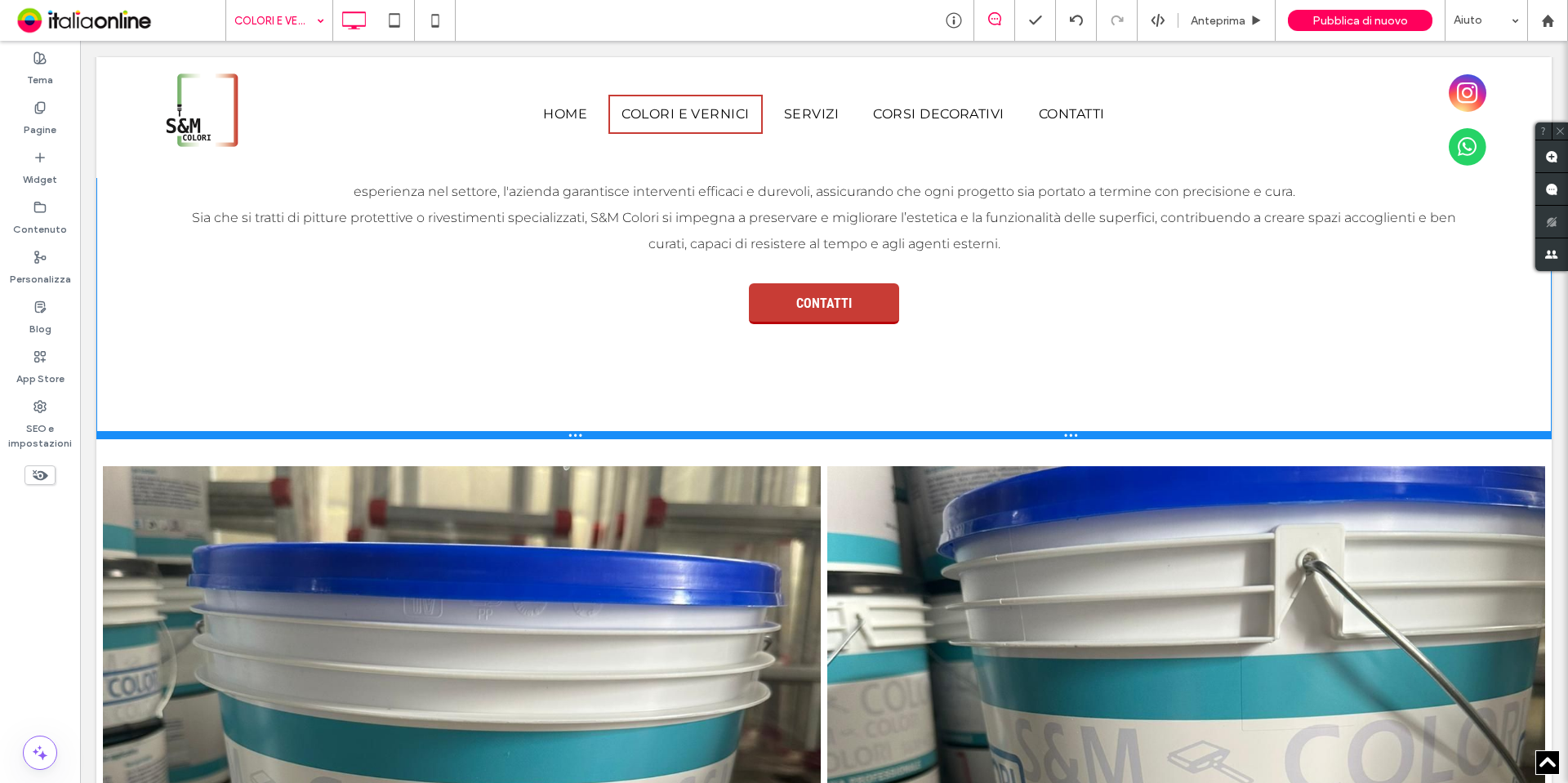
drag, startPoint x: 939, startPoint y: 516, endPoint x: 943, endPoint y: 437, distance: 79.1
click at [943, 437] on div at bounding box center [823, 436] width 1455 height 8
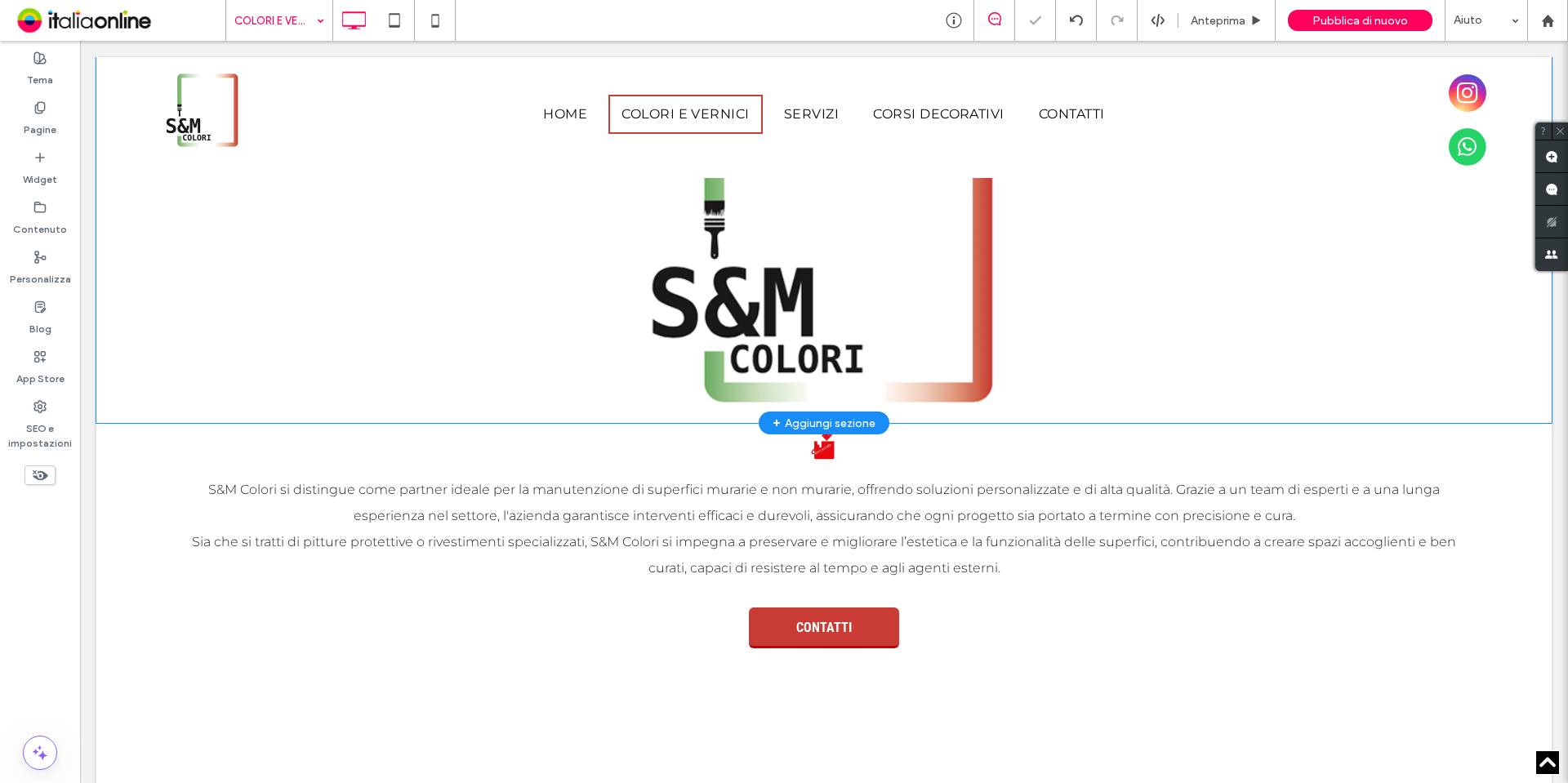
scroll to position [552, 0]
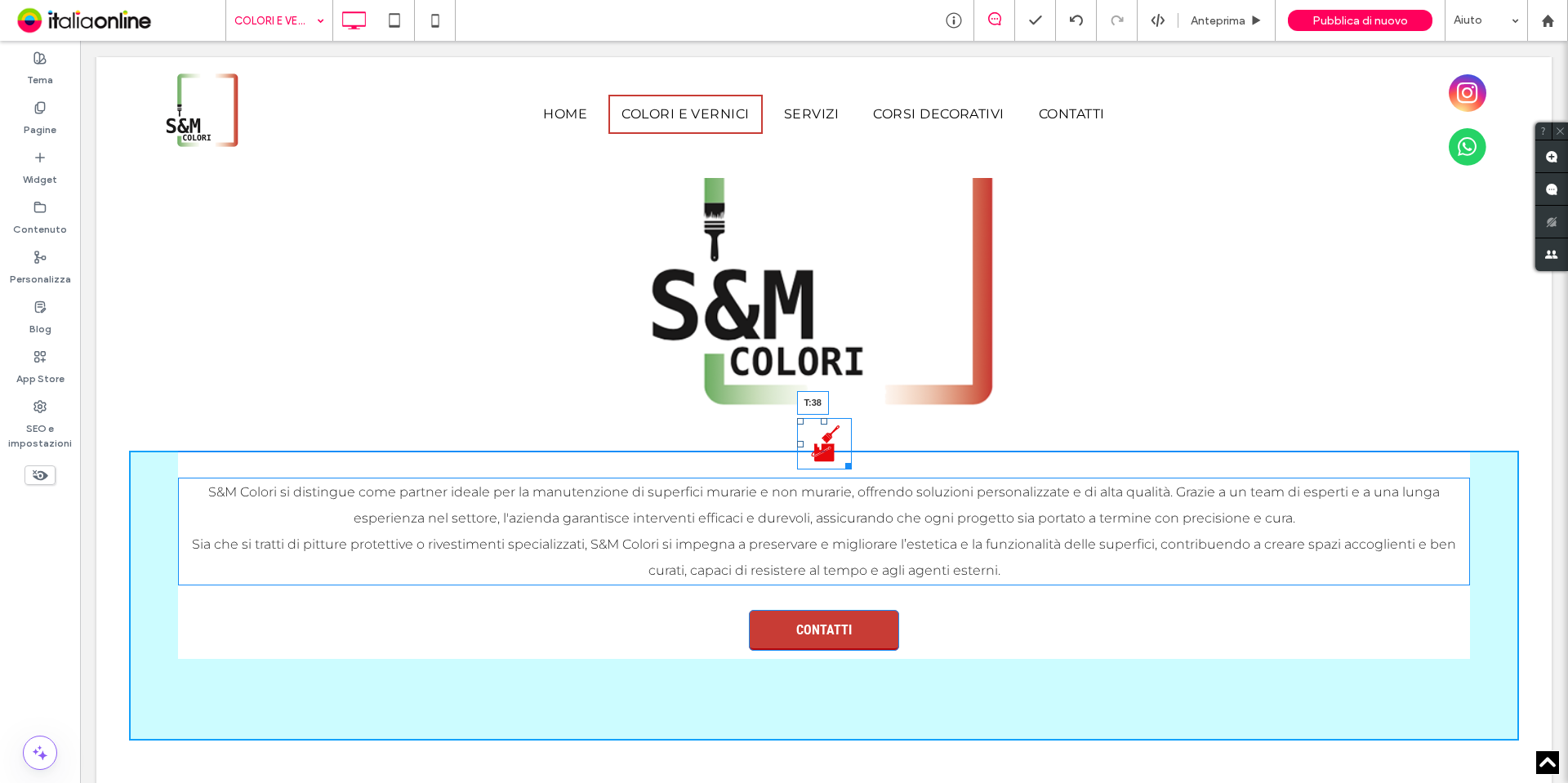
drag, startPoint x: 815, startPoint y: 420, endPoint x: 815, endPoint y: 483, distance: 63.0
click at [821, 425] on div at bounding box center [824, 421] width 7 height 7
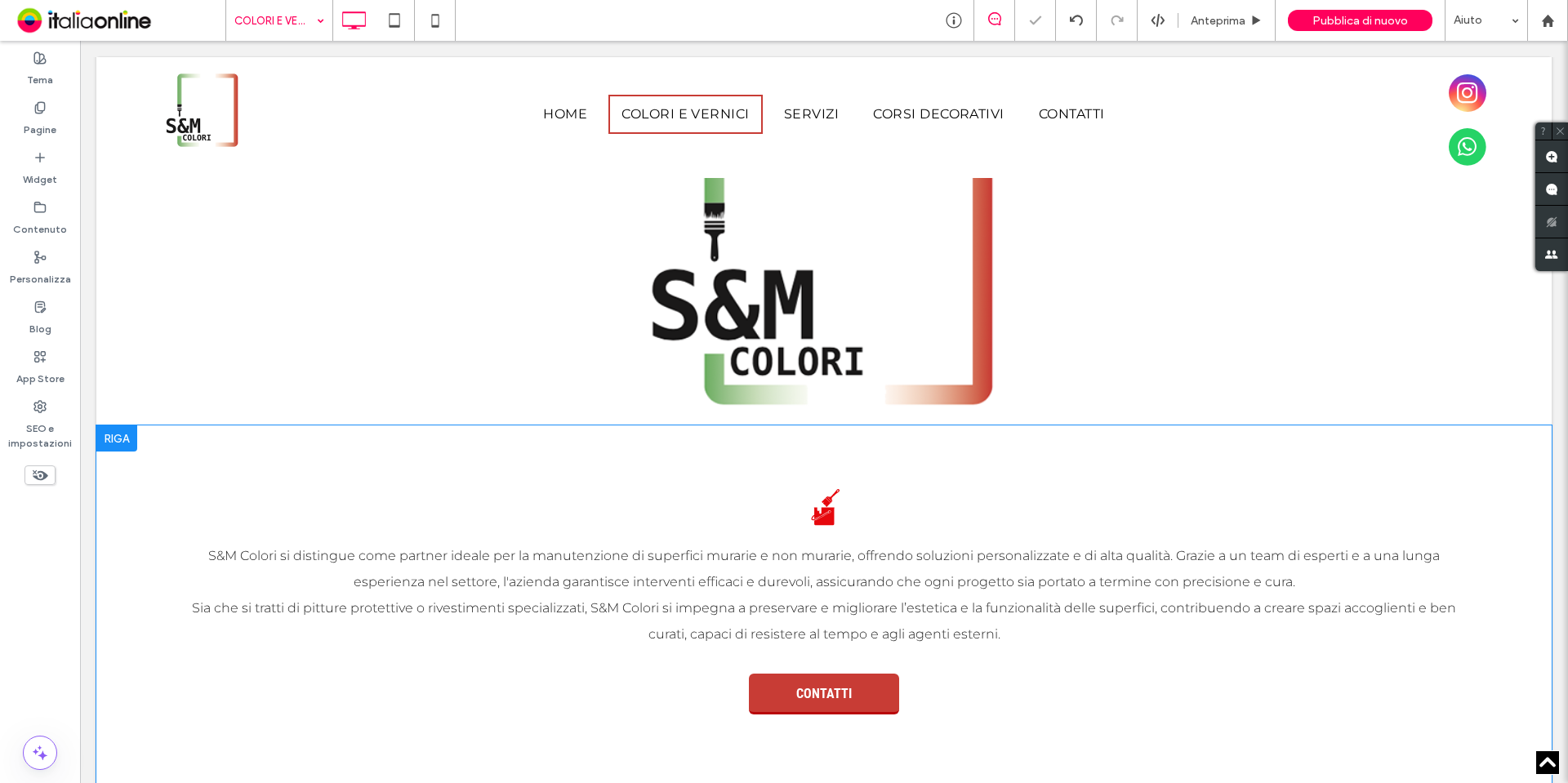
click at [132, 446] on div at bounding box center [116, 438] width 41 height 26
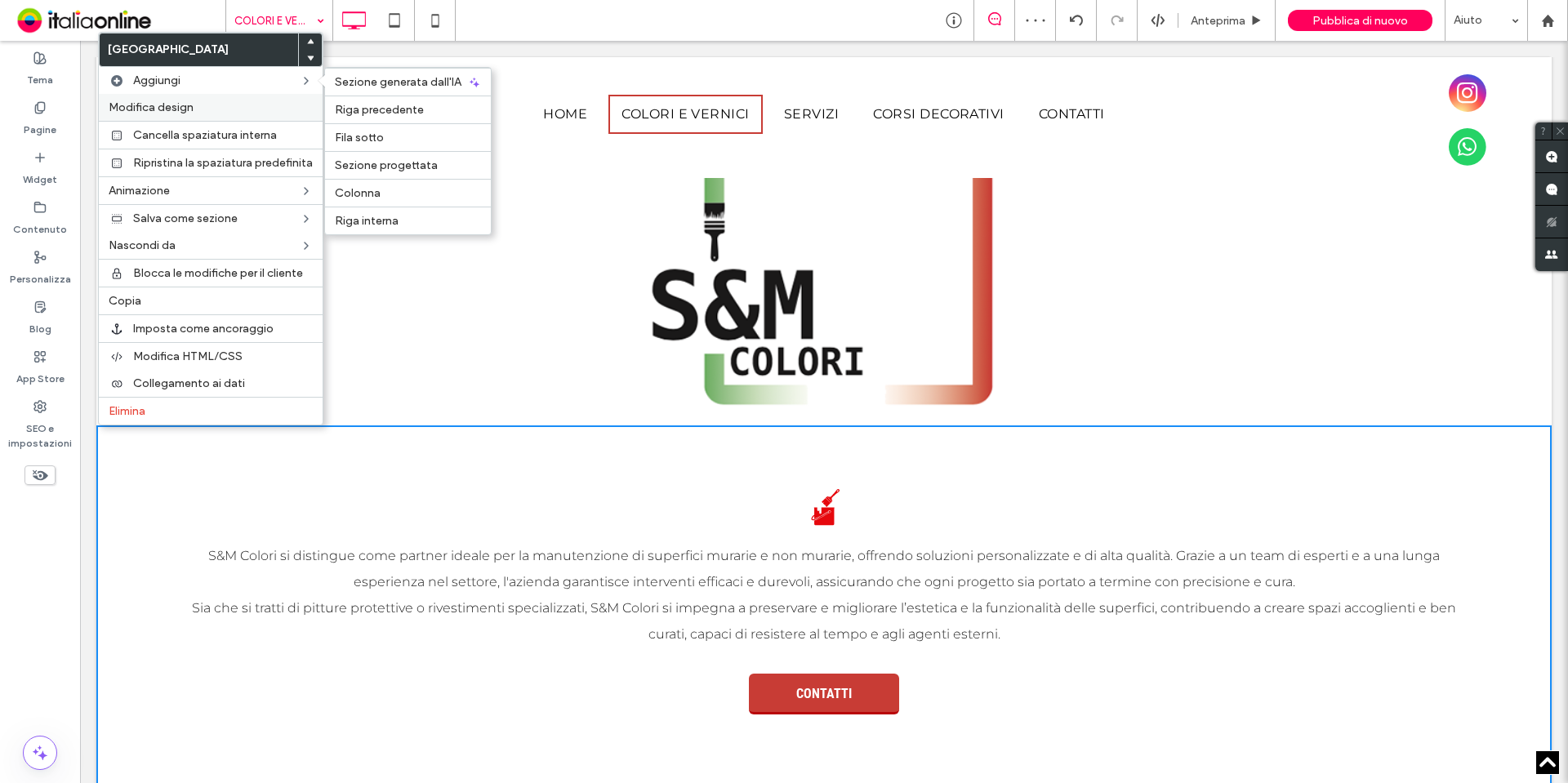
click at [147, 101] on span "Modifica design" at bounding box center [151, 107] width 85 height 14
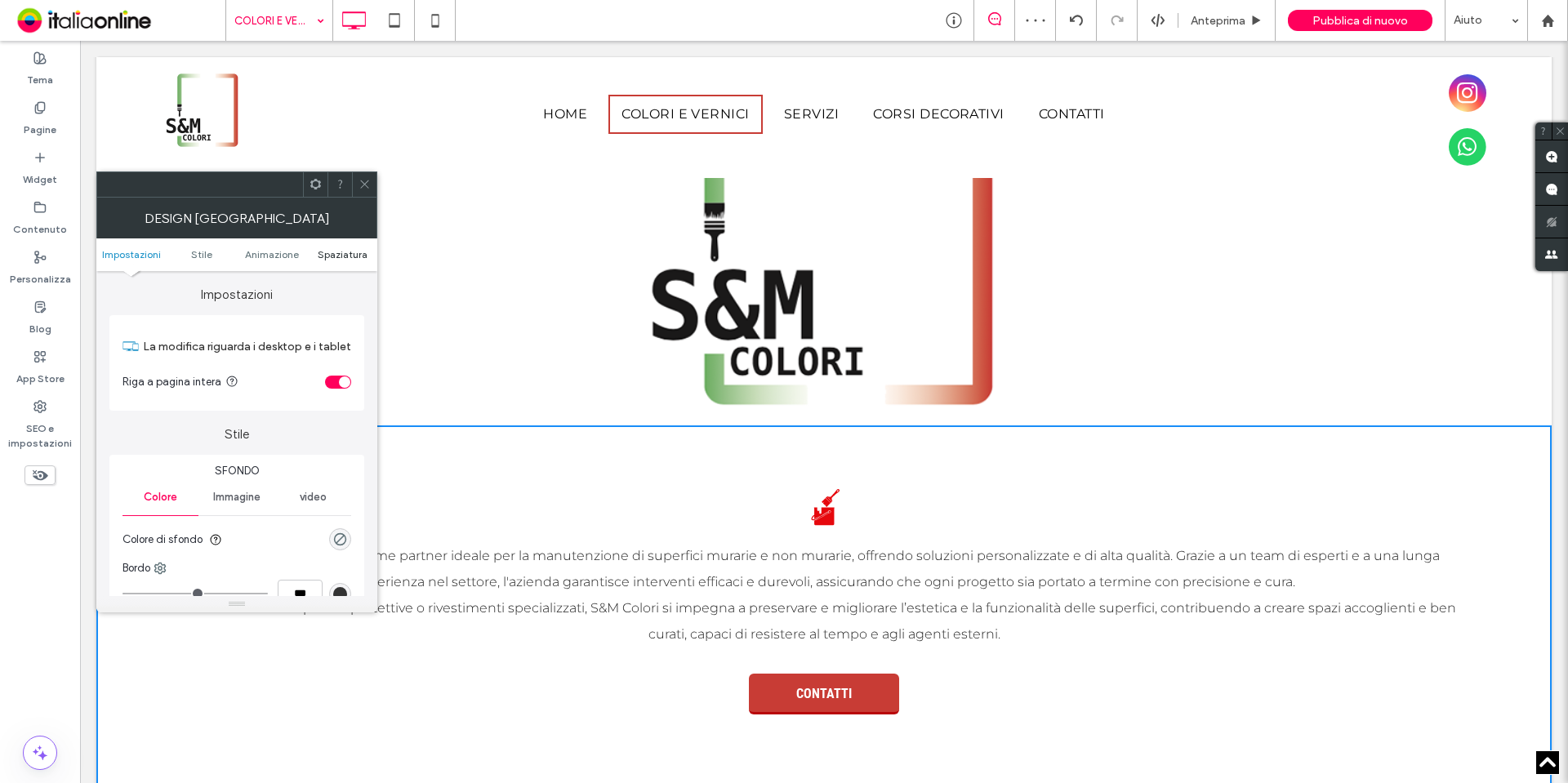
click at [358, 251] on span "Spaziatura" at bounding box center [342, 254] width 50 height 12
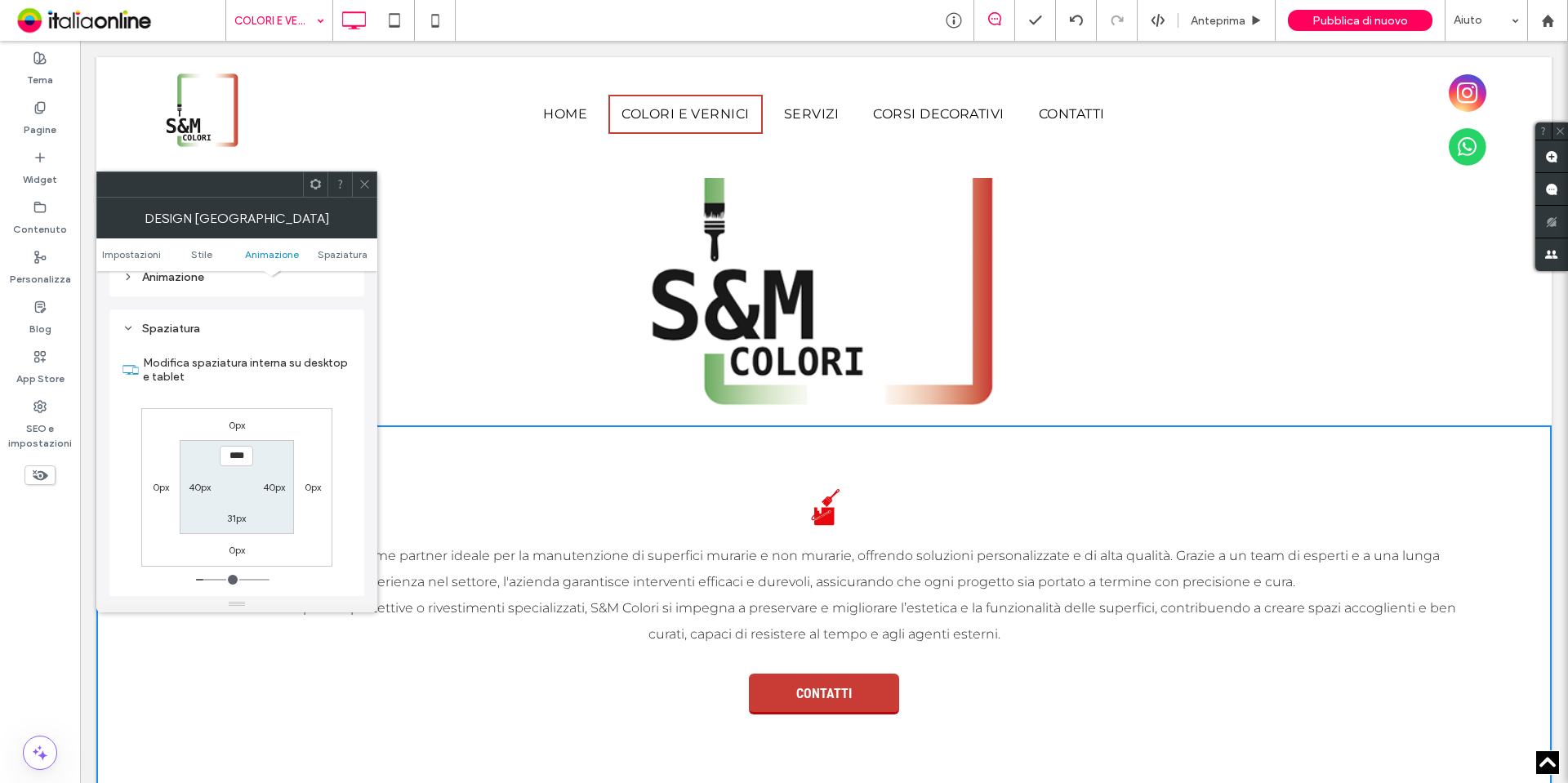
scroll to position [461, 0]
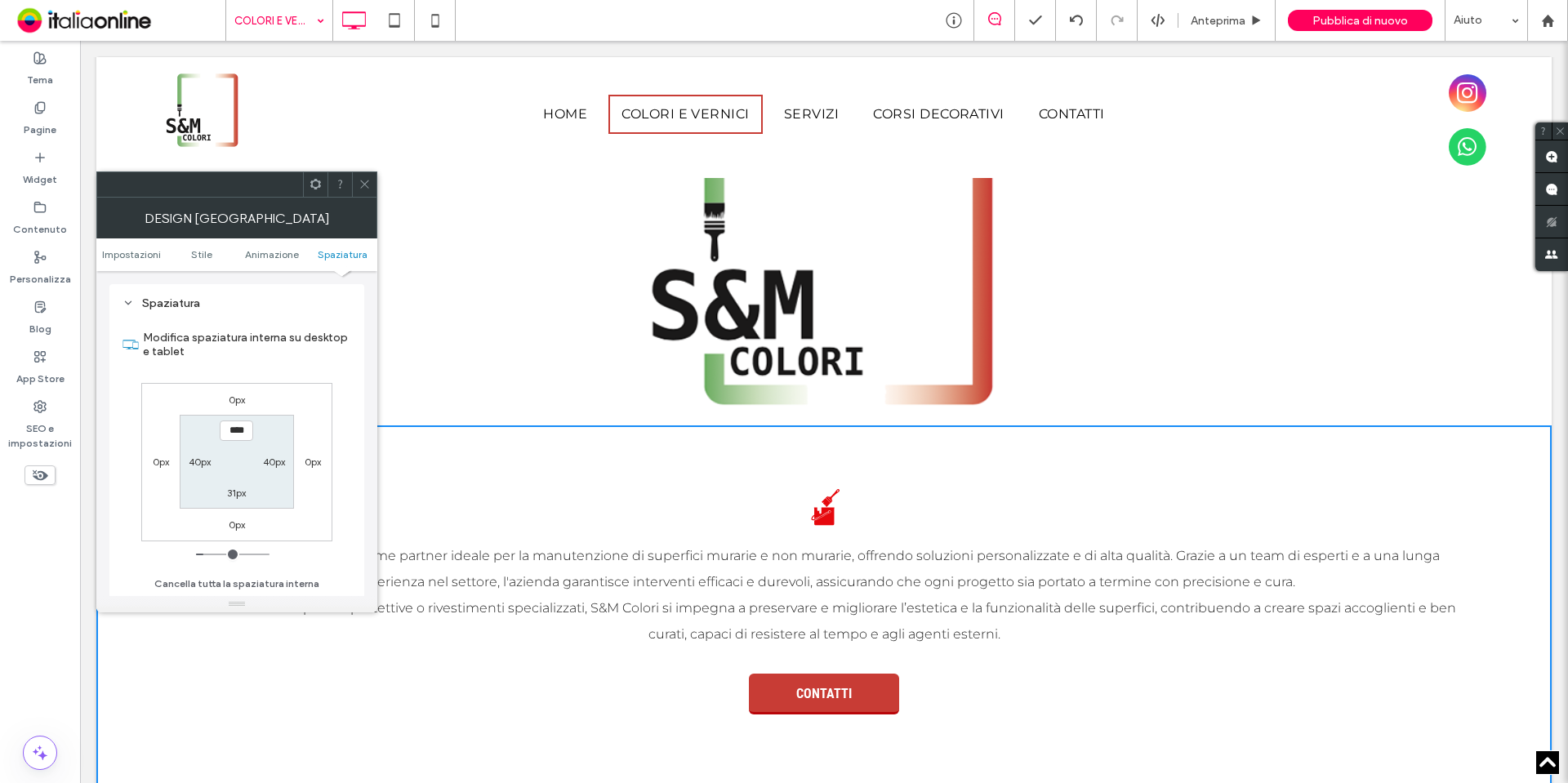
click at [242, 495] on label "31px" at bounding box center [236, 493] width 19 height 12
click at [242, 495] on input "****" at bounding box center [236, 493] width 33 height 20
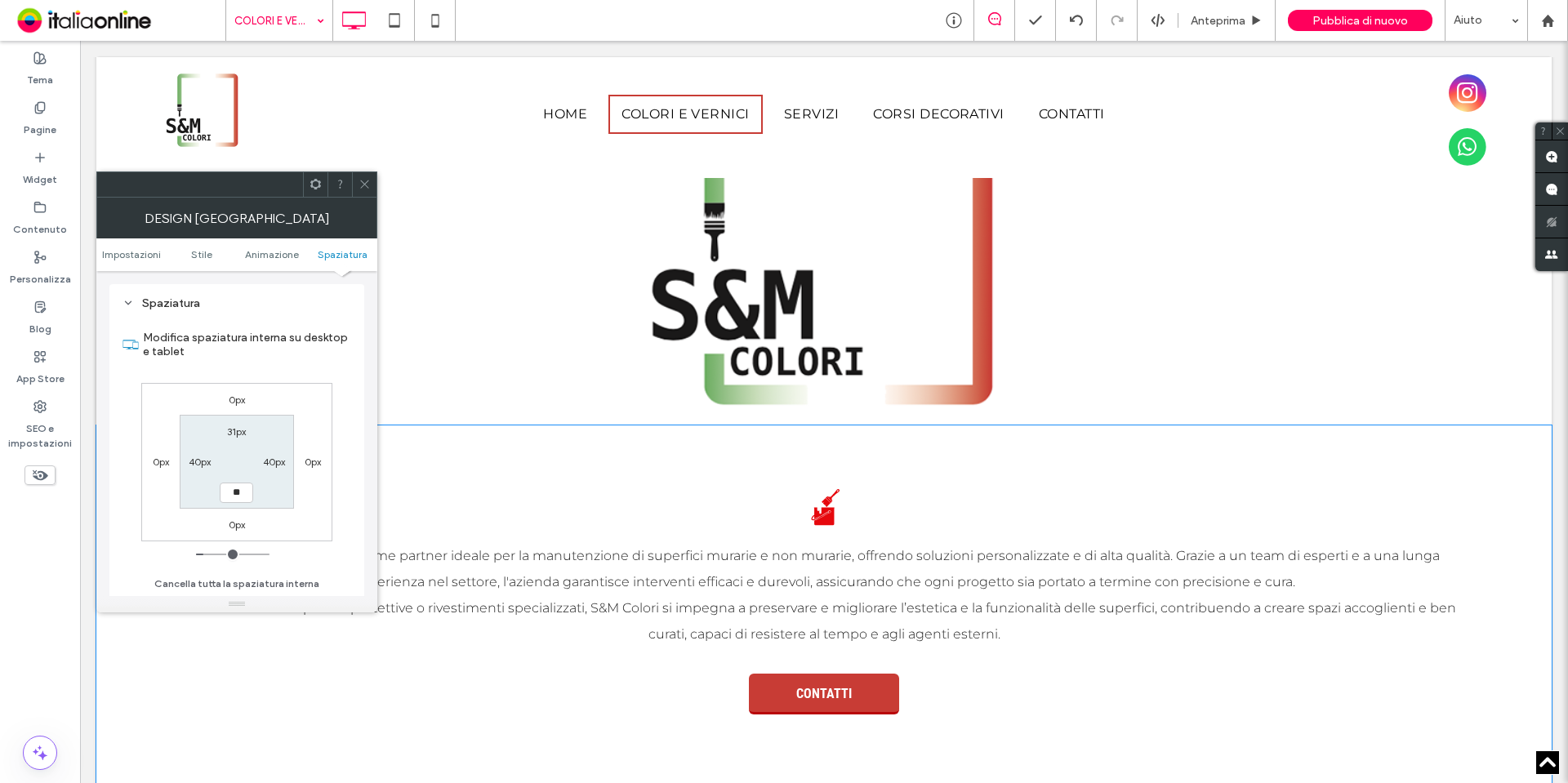
type input "**"
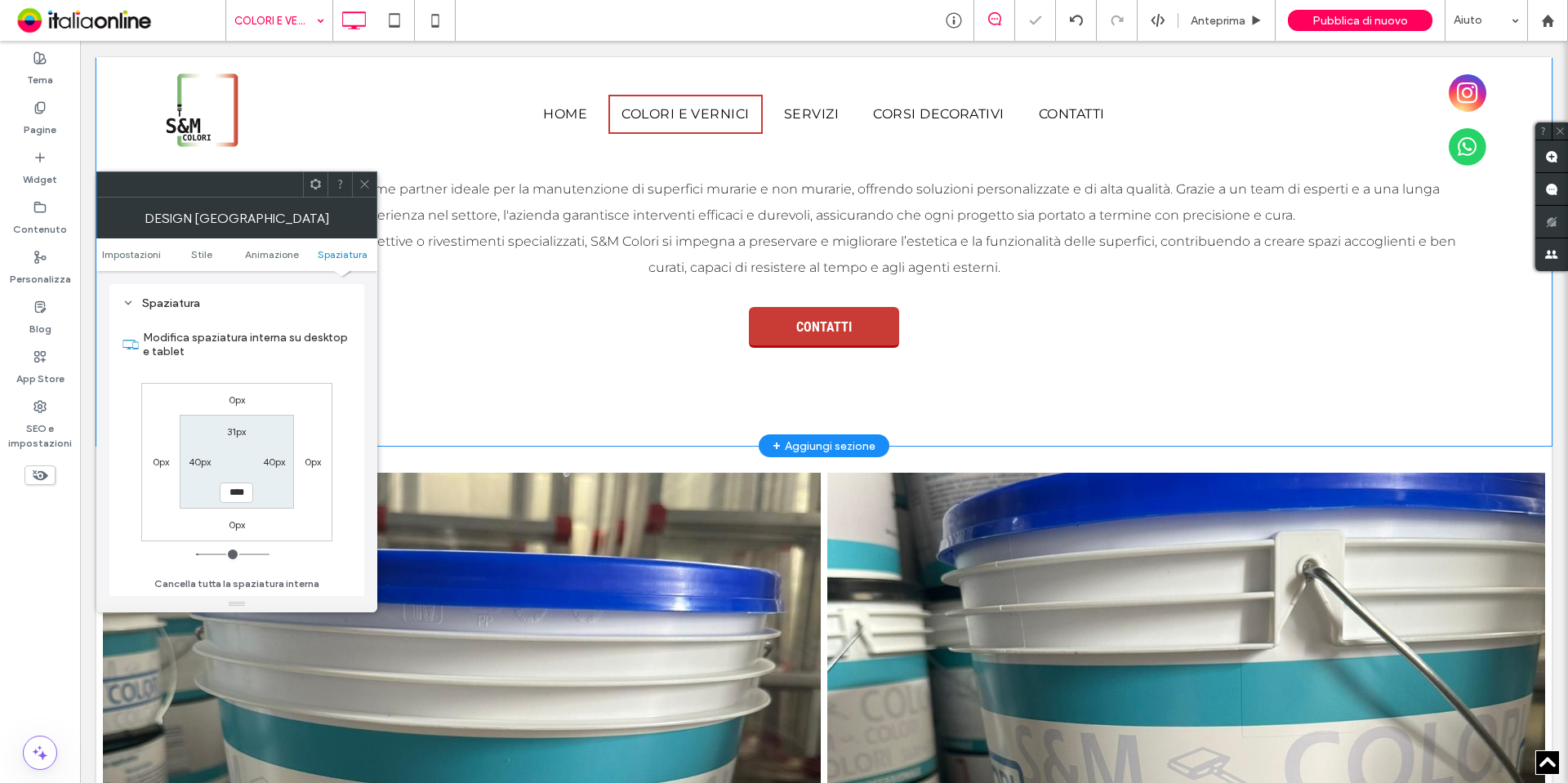
scroll to position [878, 0]
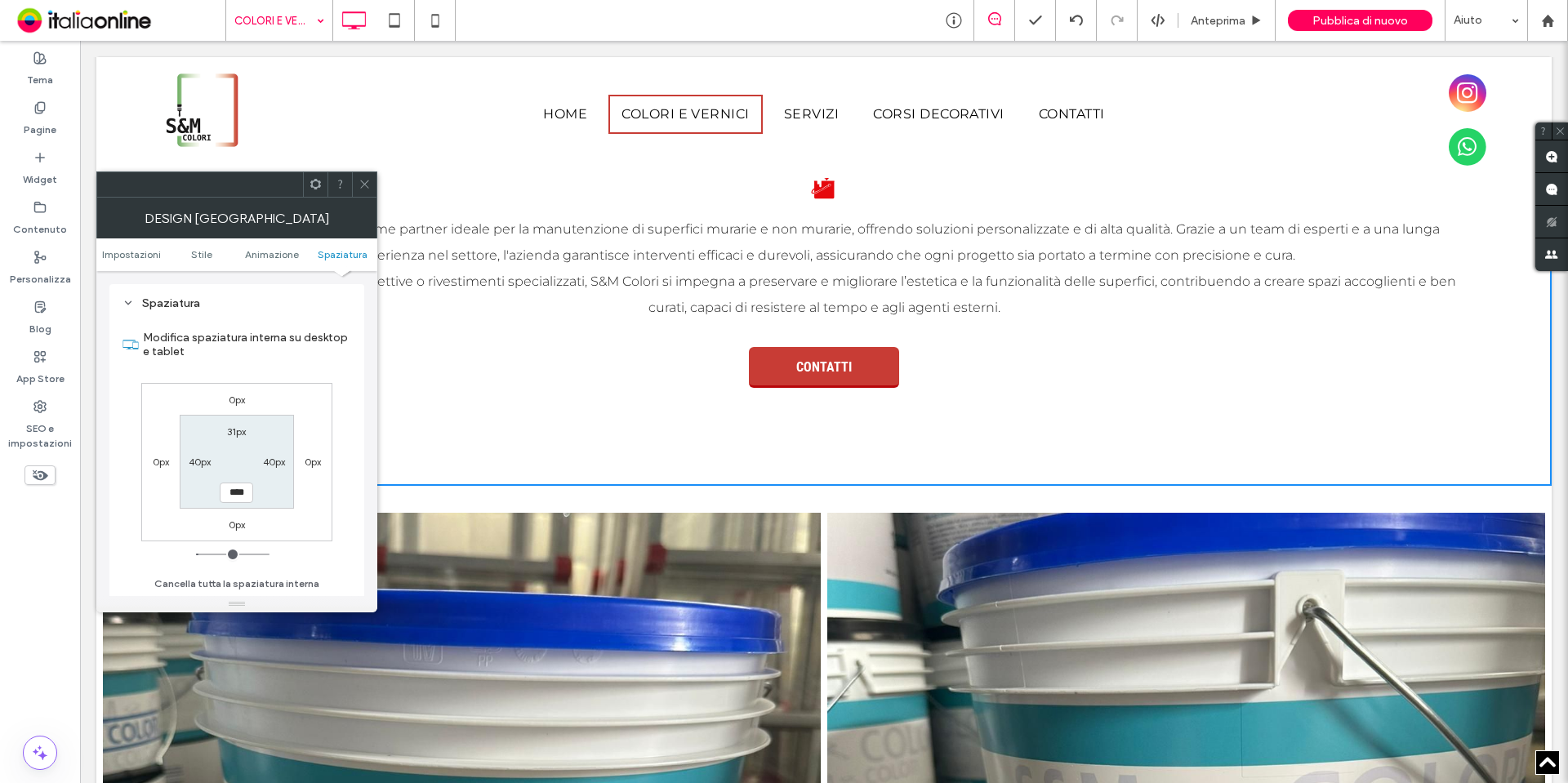
drag, startPoint x: 247, startPoint y: 492, endPoint x: 42, endPoint y: 492, distance: 205.0
click at [42, 492] on body ".wqwq-1{fill:#231f20;} .cls-1q, .cls-2q { fill-rule: evenodd; } .cls-2q { fill:…" at bounding box center [784, 392] width 1568 height 783
type input "*"
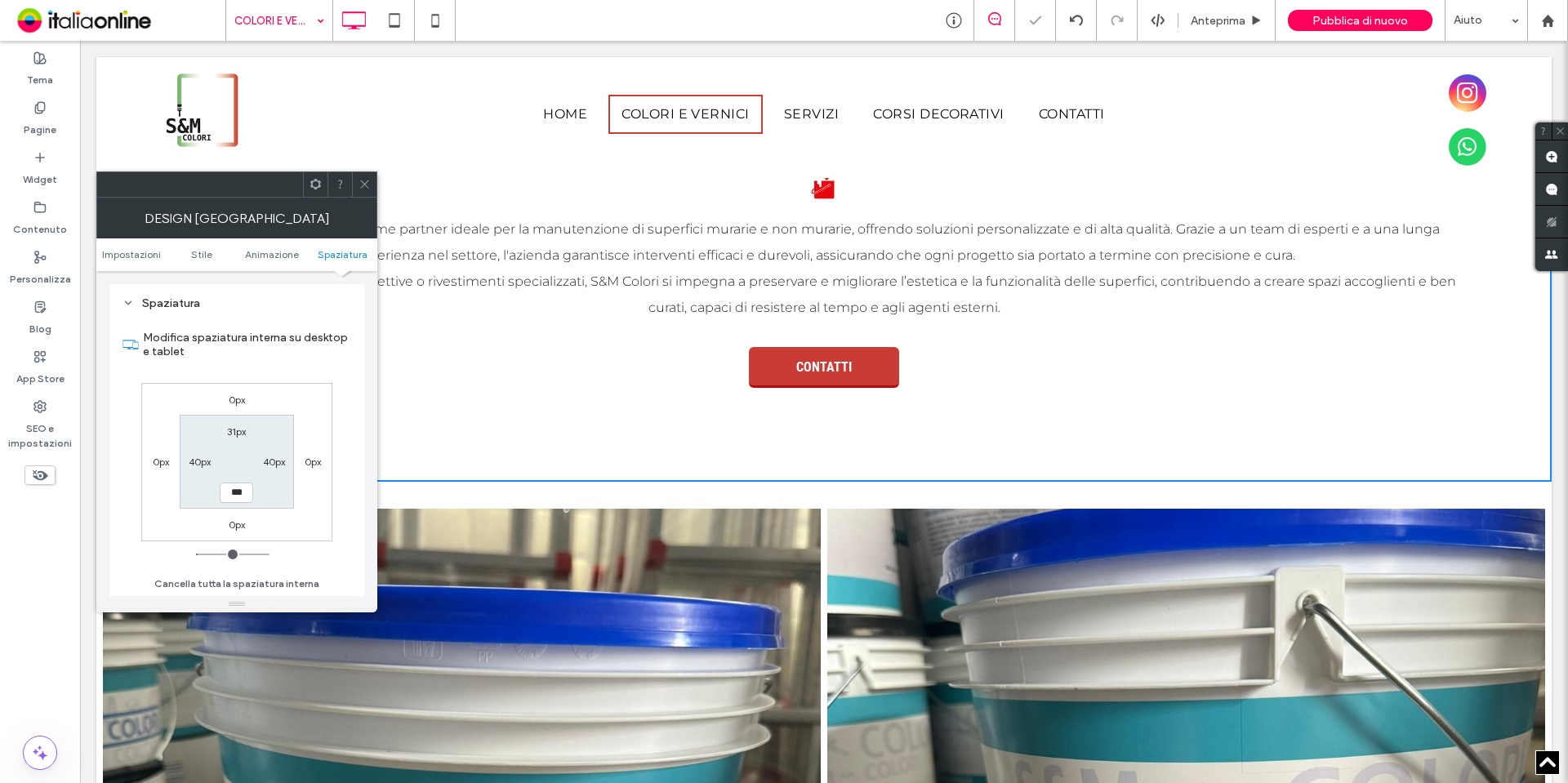
drag, startPoint x: 245, startPoint y: 495, endPoint x: 104, endPoint y: 495, distance: 141.0
click at [105, 495] on div "Impostazioni La modifica riguarda i desktop e i tablet Riga a pagina intera Sti…" at bounding box center [236, 433] width 281 height 325
type input "*"
type input "***"
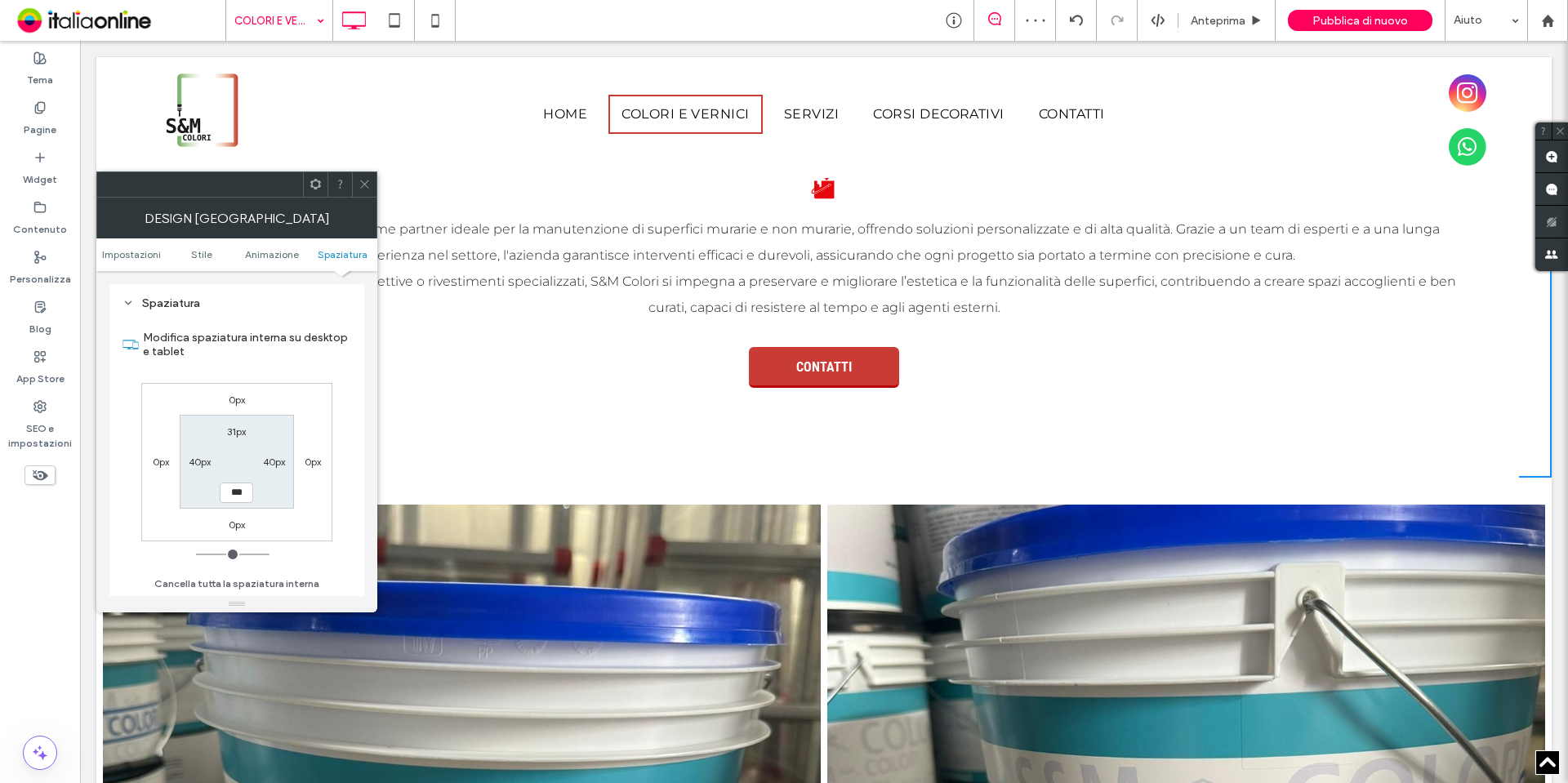
click at [360, 183] on icon at bounding box center [364, 184] width 12 height 12
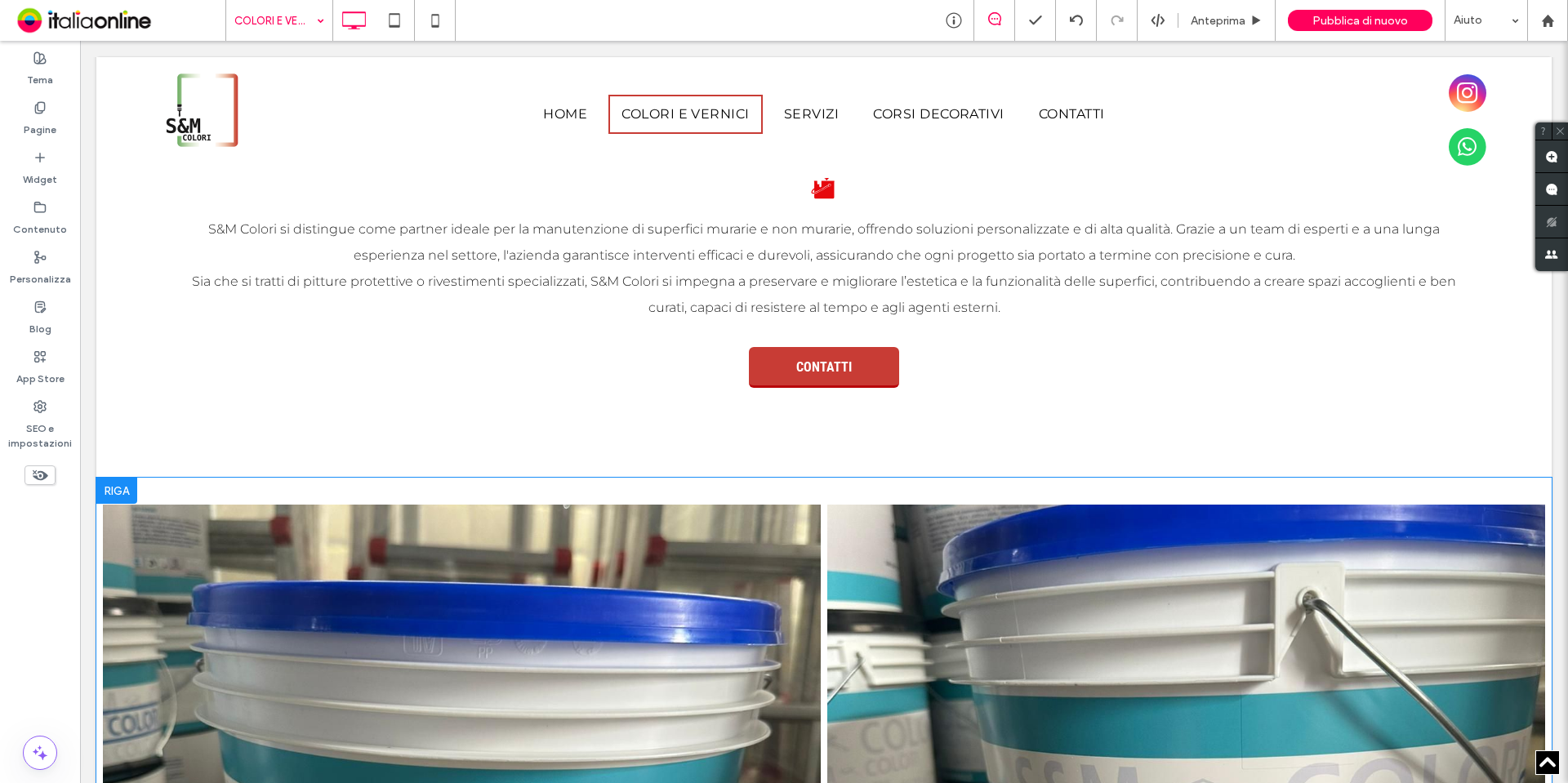
click at [109, 489] on div at bounding box center [116, 490] width 41 height 26
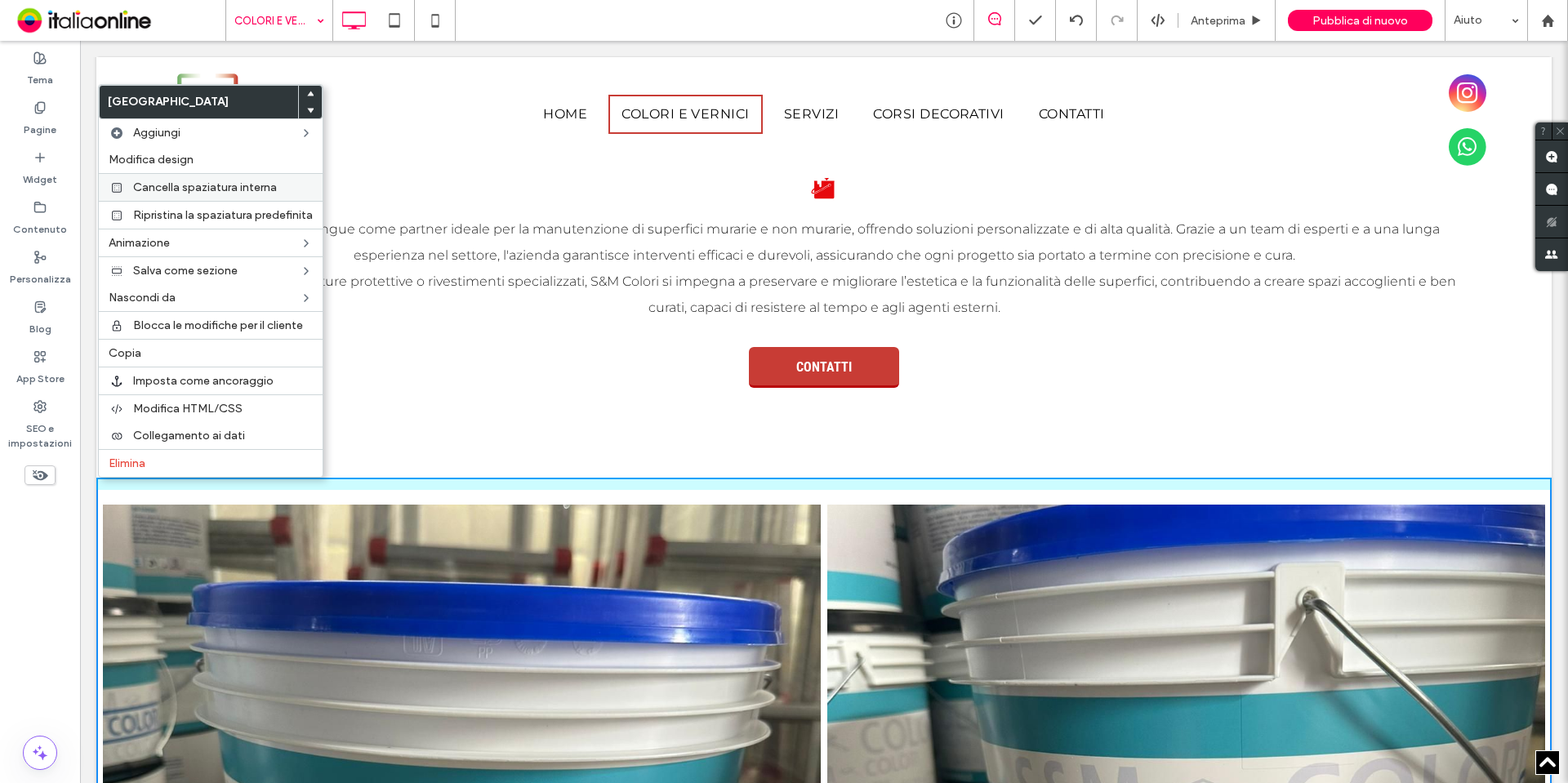
click at [166, 182] on span "Cancella spaziatura interna" at bounding box center [205, 187] width 144 height 14
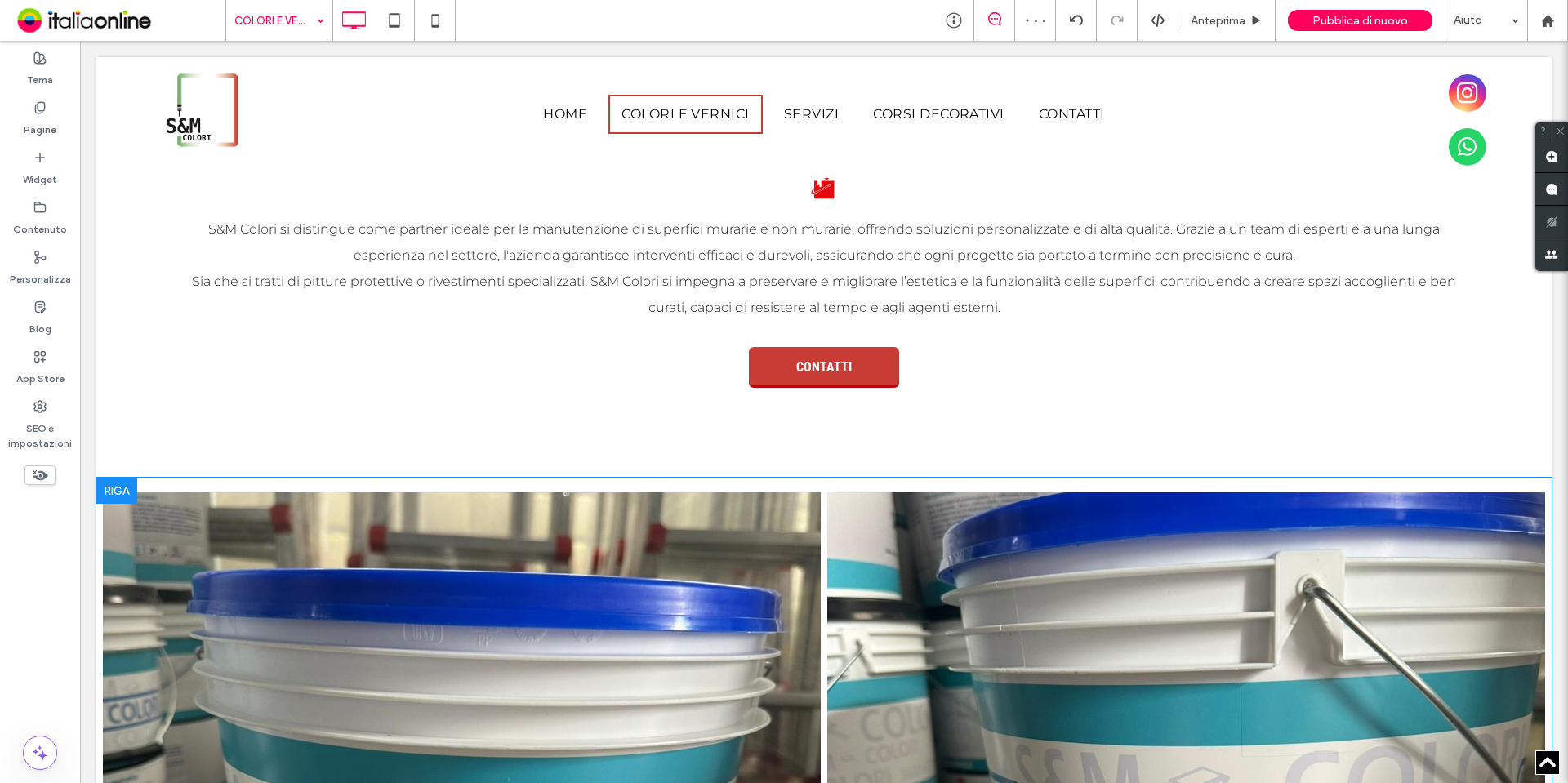
click at [106, 490] on div at bounding box center [116, 490] width 41 height 26
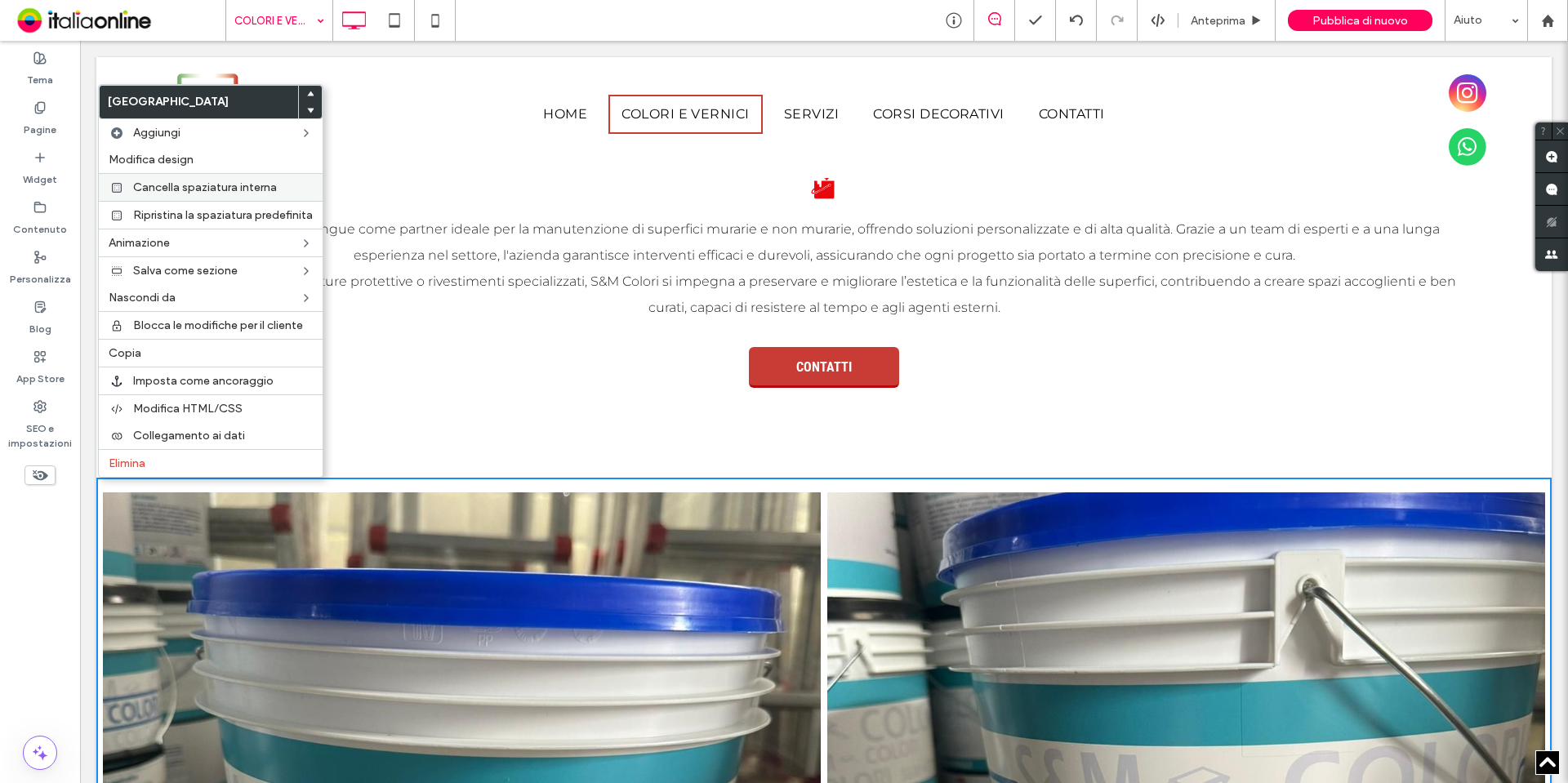
click at [275, 187] on span "Cancella spaziatura interna" at bounding box center [205, 187] width 144 height 14
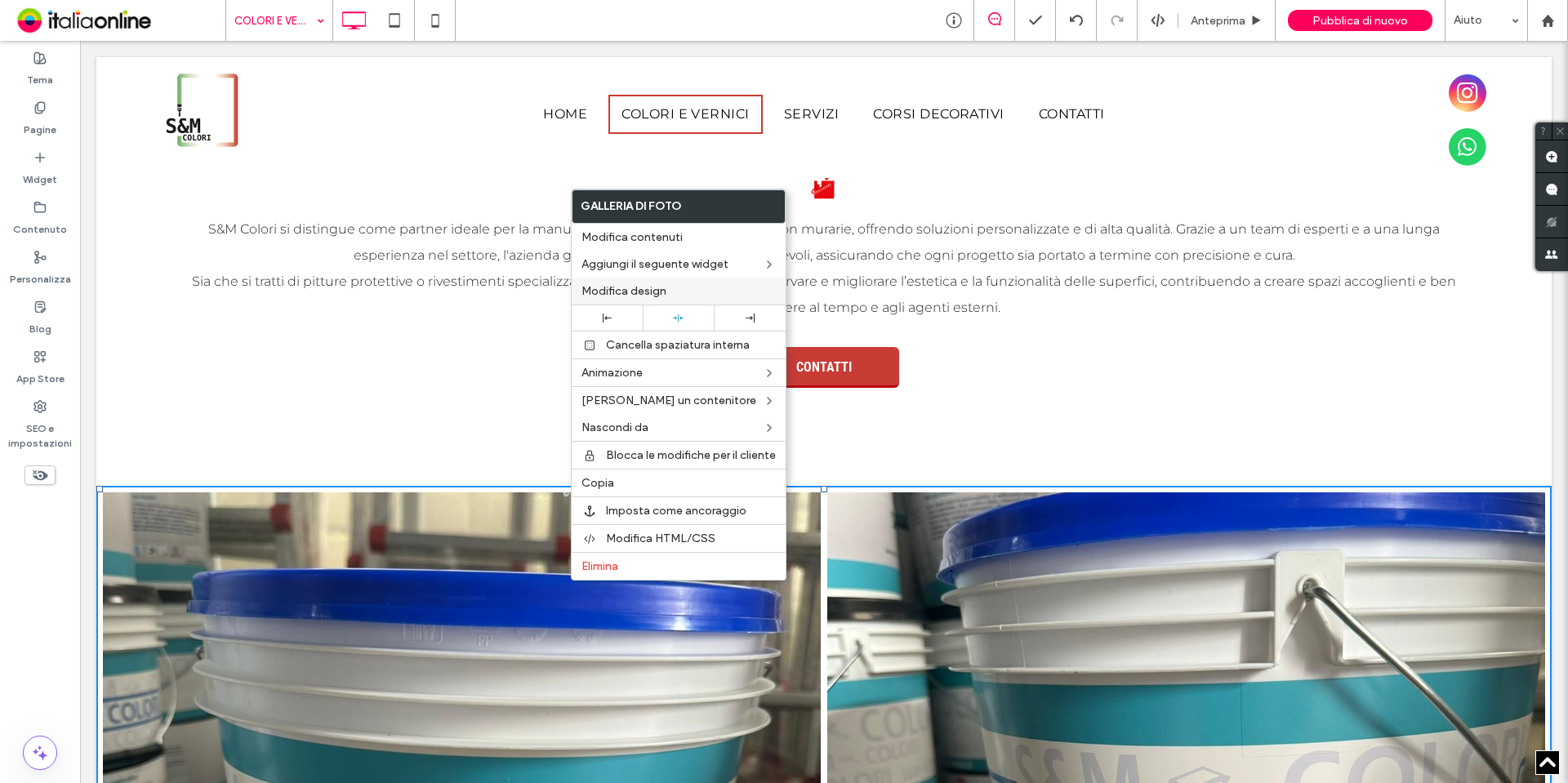
click at [630, 294] on span "Modifica design" at bounding box center [623, 291] width 85 height 14
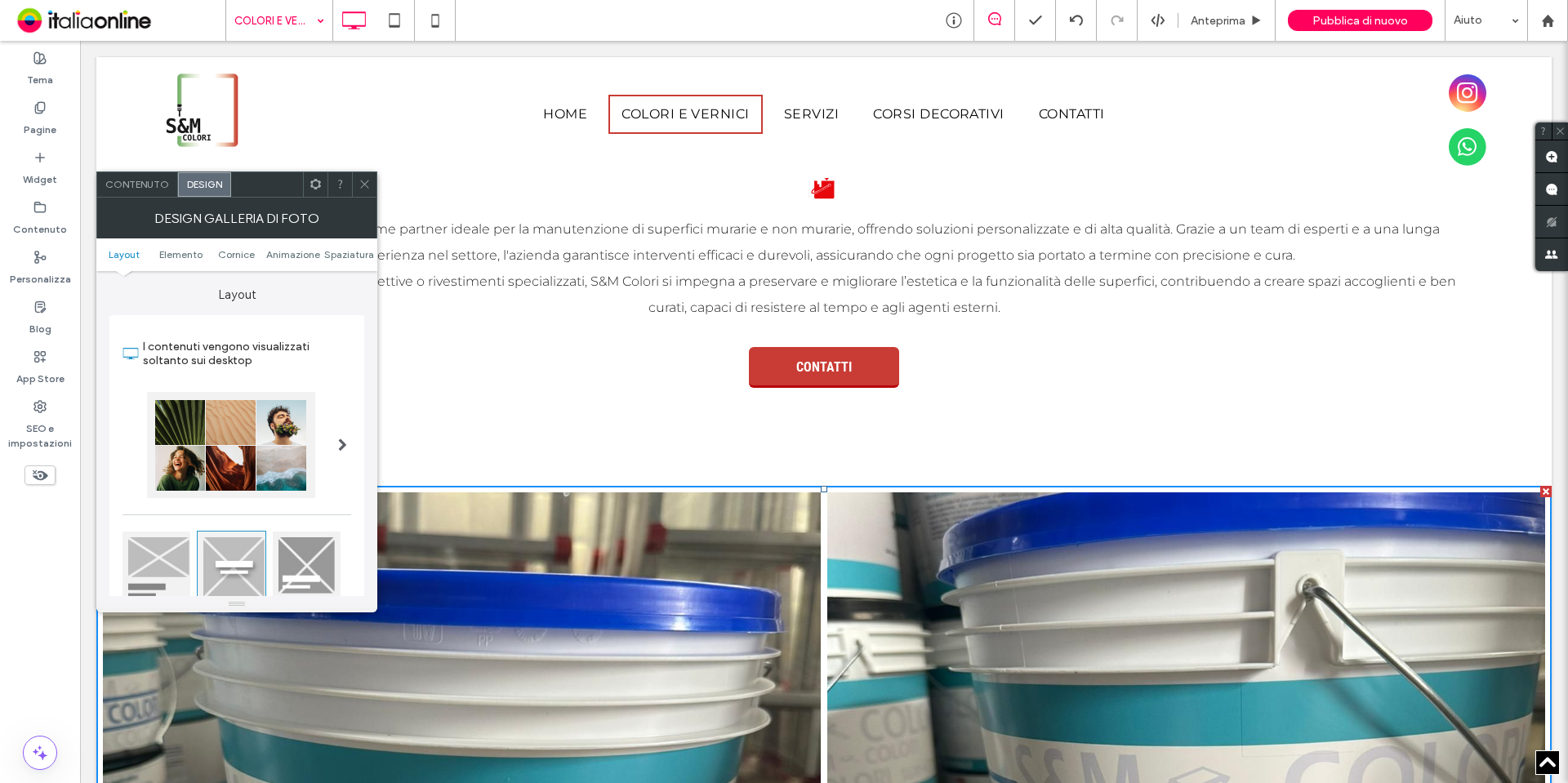
click at [332, 262] on ul "Layout Elemento Cornice Animazione Spaziatura" at bounding box center [236, 255] width 281 height 32
click at [341, 256] on span "Spaziatura" at bounding box center [349, 254] width 50 height 12
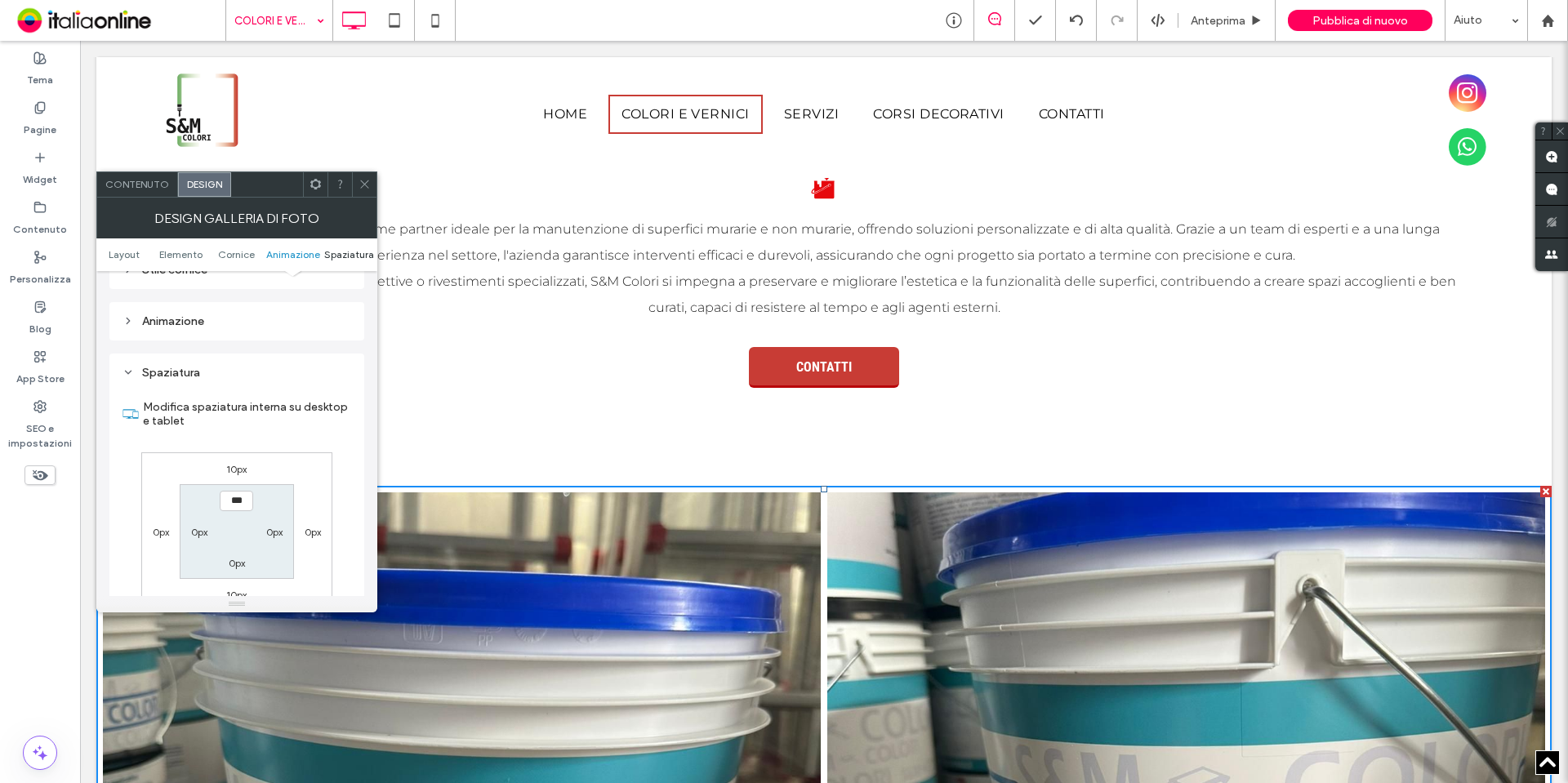
scroll to position [870, 0]
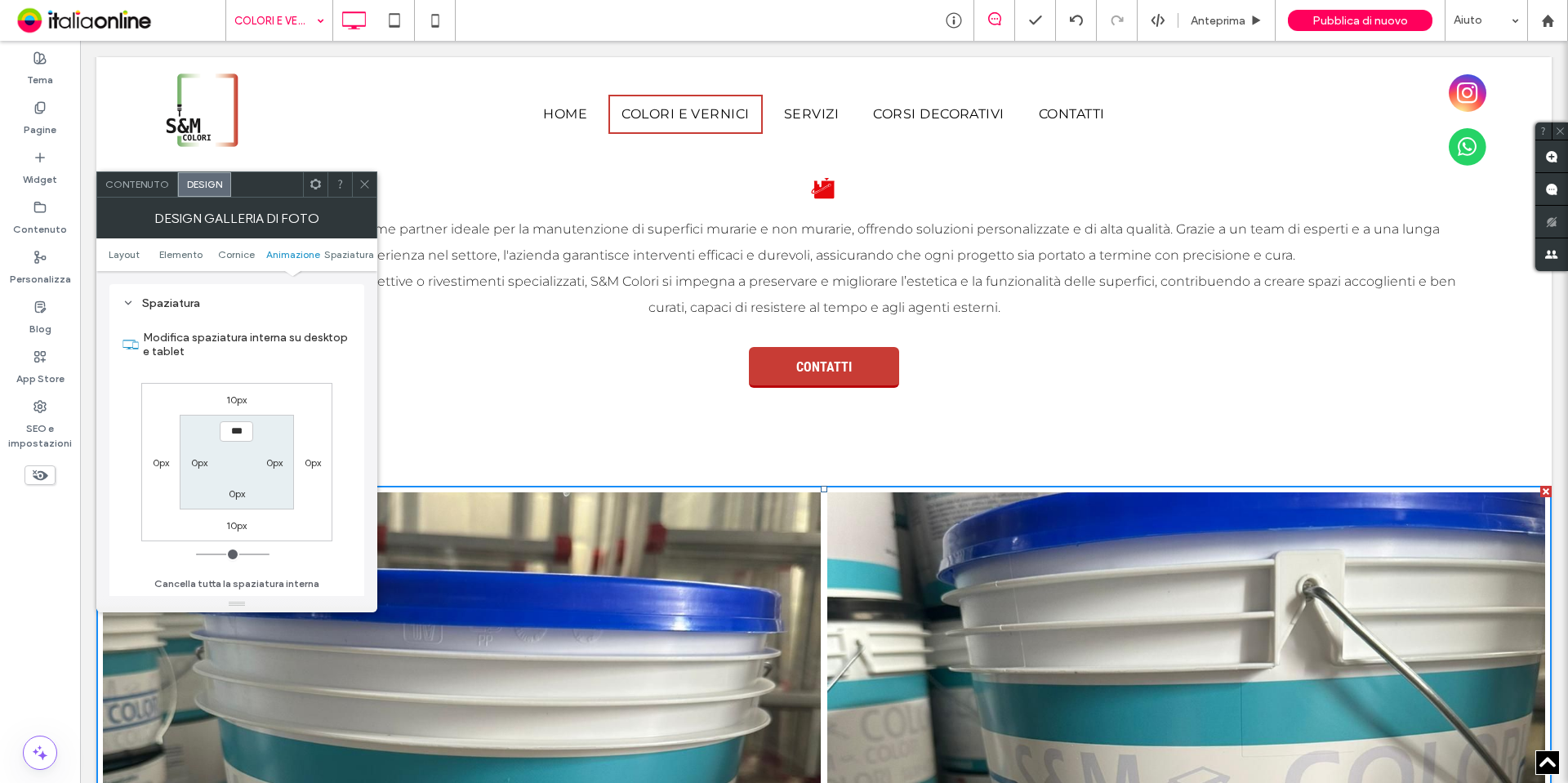
click at [240, 400] on label "10px" at bounding box center [236, 399] width 20 height 12
type input "**"
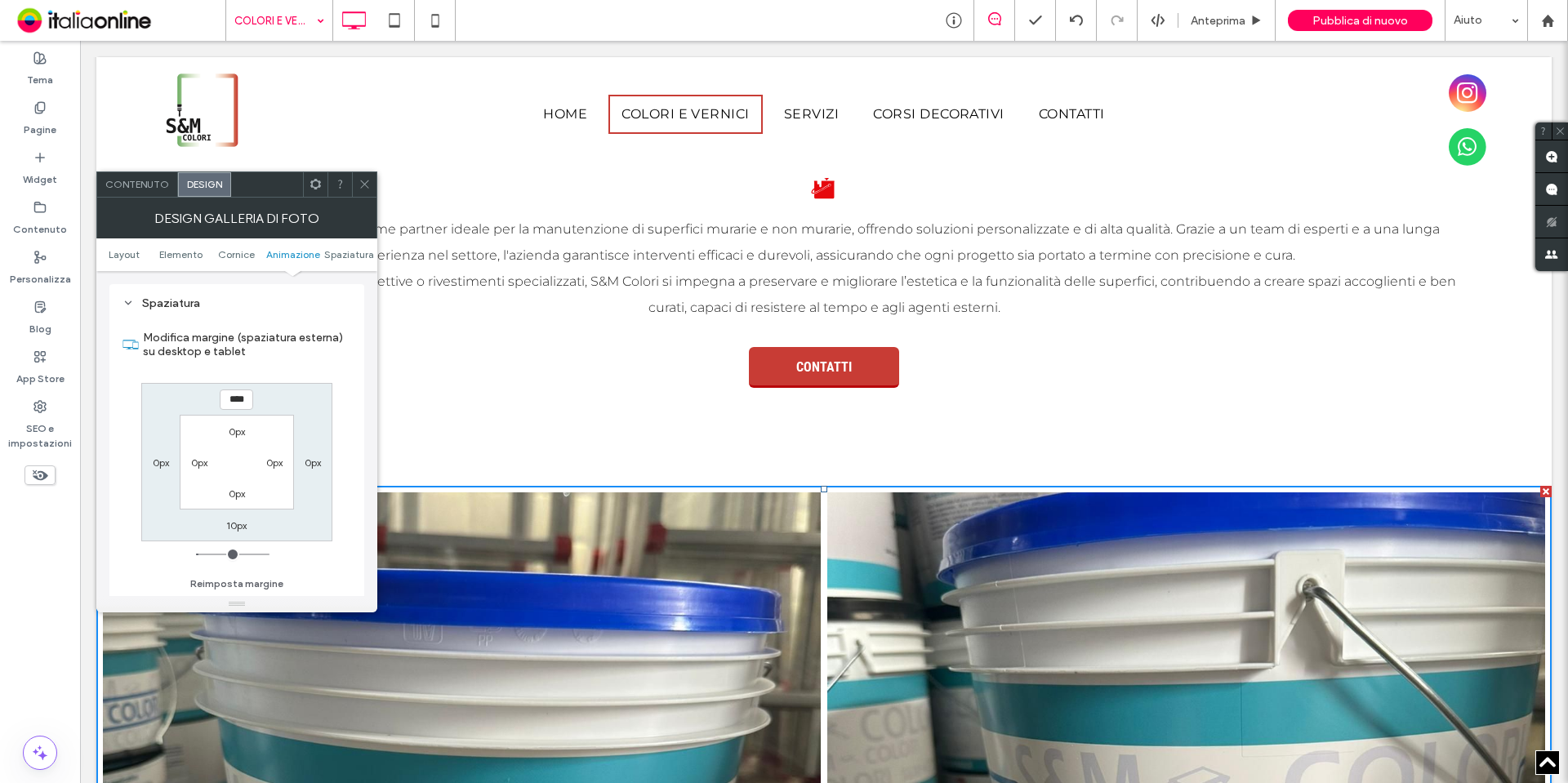
type input "*"
click at [241, 528] on label "10px" at bounding box center [236, 525] width 20 height 12
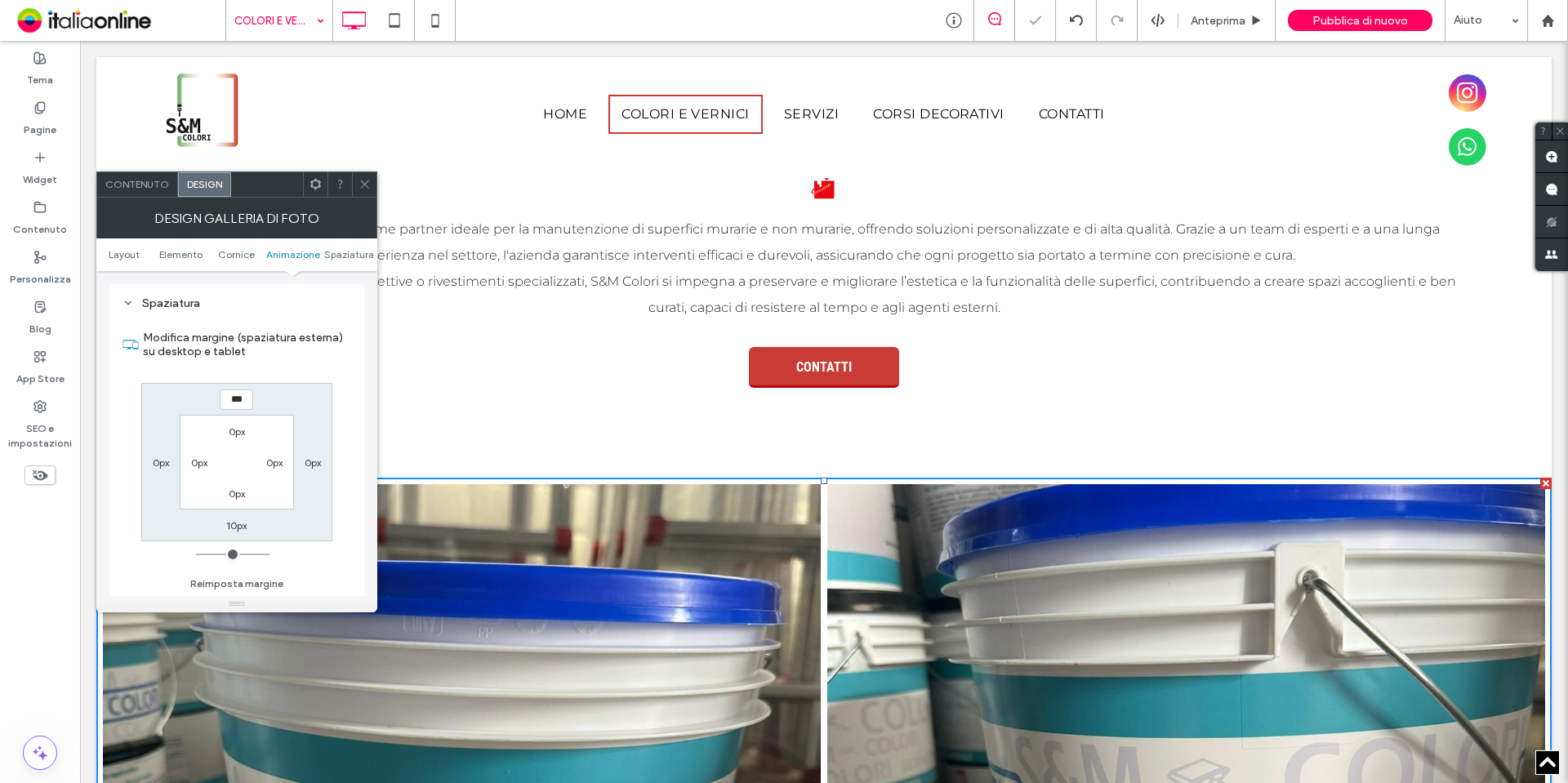
type input "**"
type input "*"
type input "***"
click at [228, 437] on label "0px" at bounding box center [236, 431] width 16 height 12
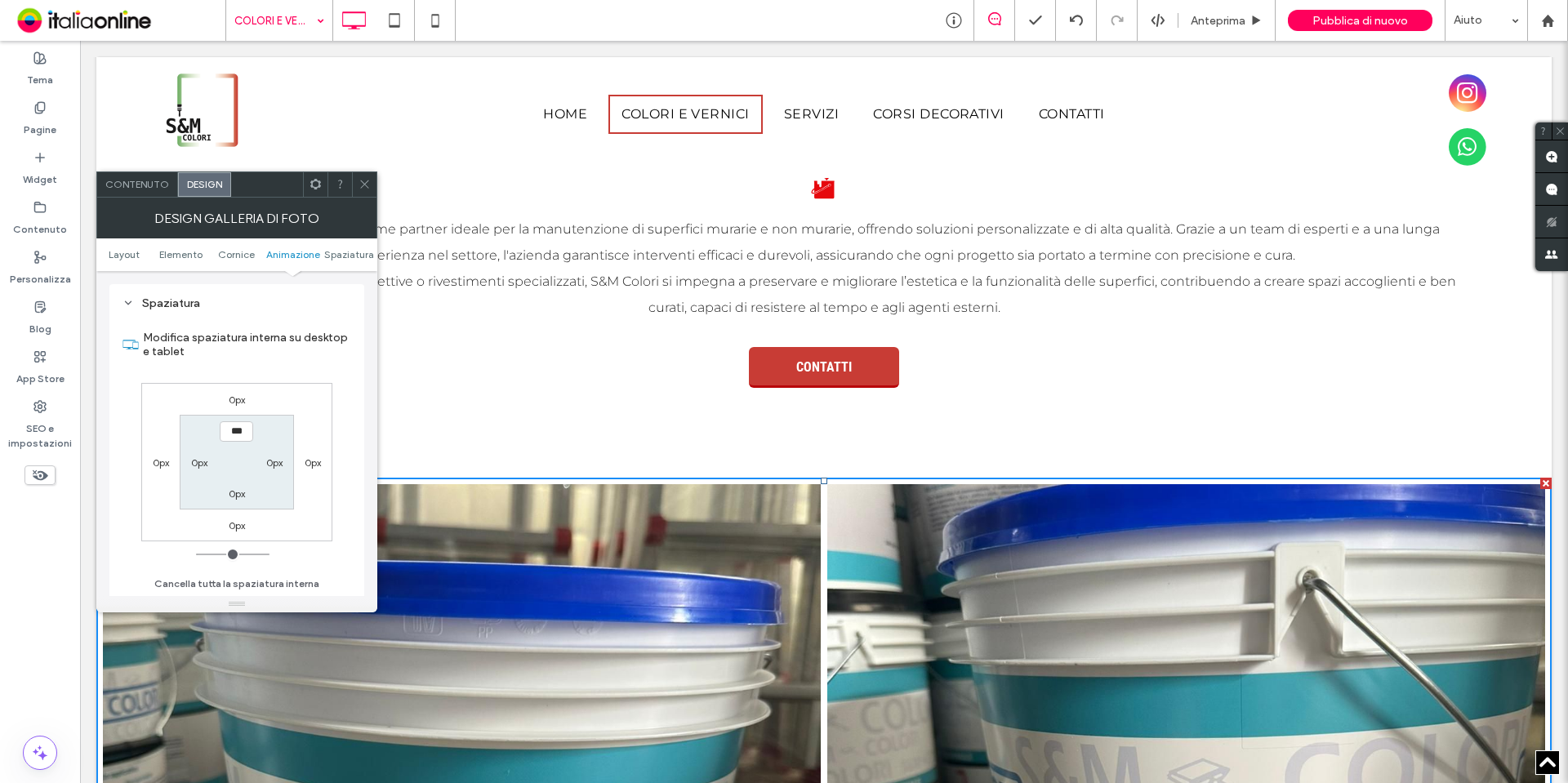
click at [348, 180] on div at bounding box center [339, 184] width 25 height 25
click at [363, 178] on icon at bounding box center [364, 184] width 12 height 12
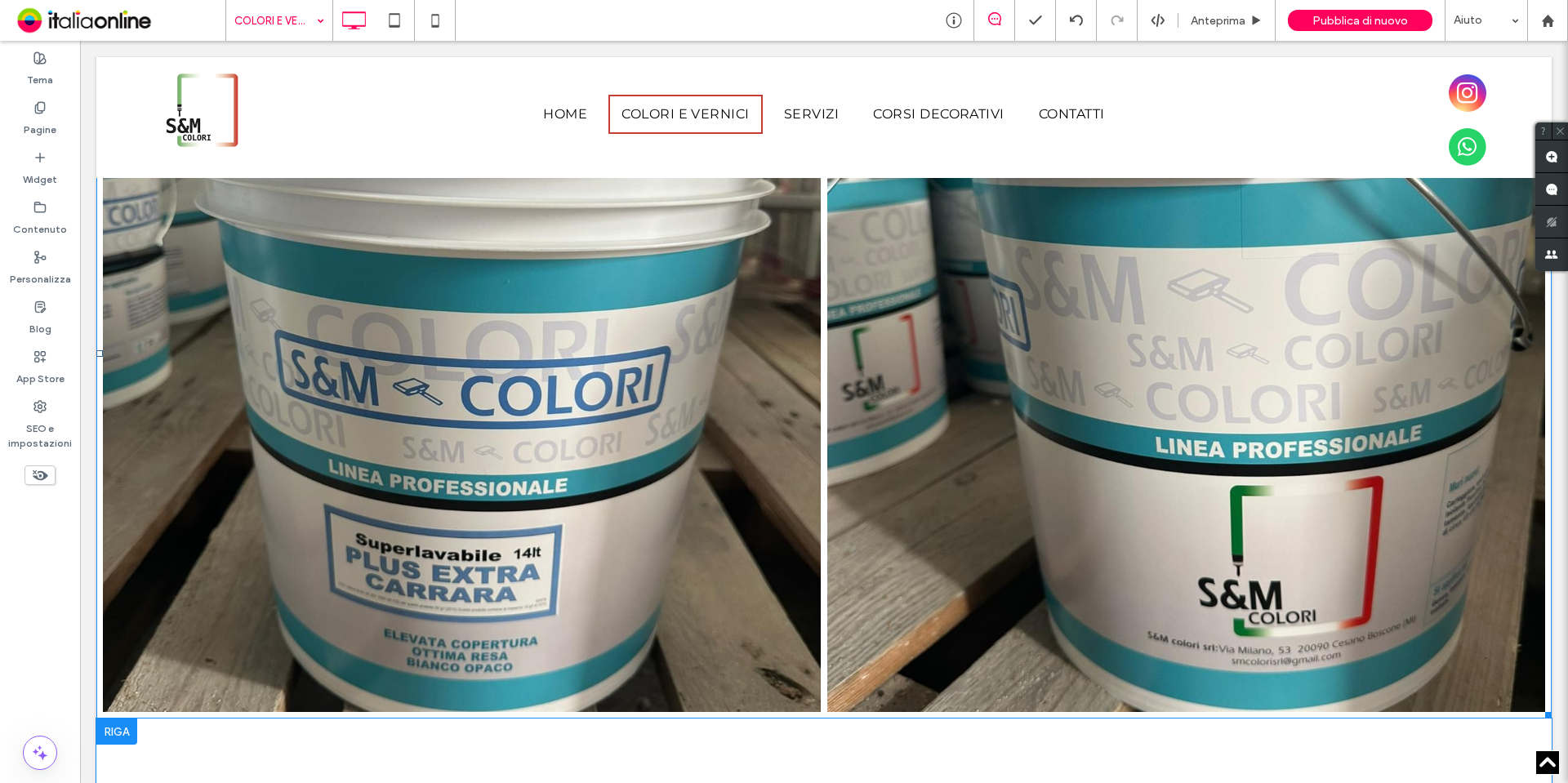
scroll to position [715, 0]
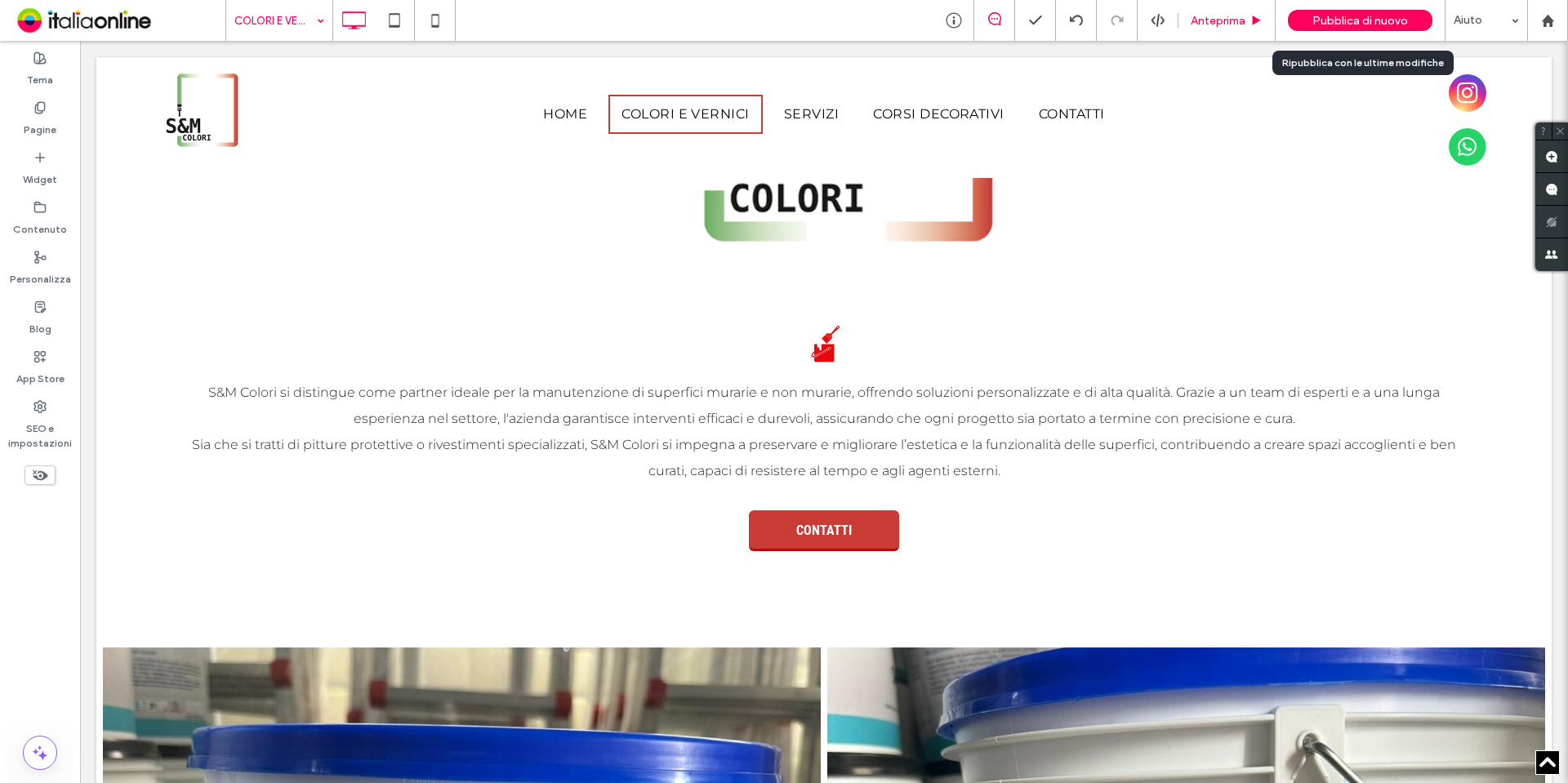
drag, startPoint x: 1342, startPoint y: 10, endPoint x: 1215, endPoint y: 32, distance: 128.9
click at [1342, 10] on div "Pubblica di nuovo" at bounding box center [1360, 20] width 144 height 21
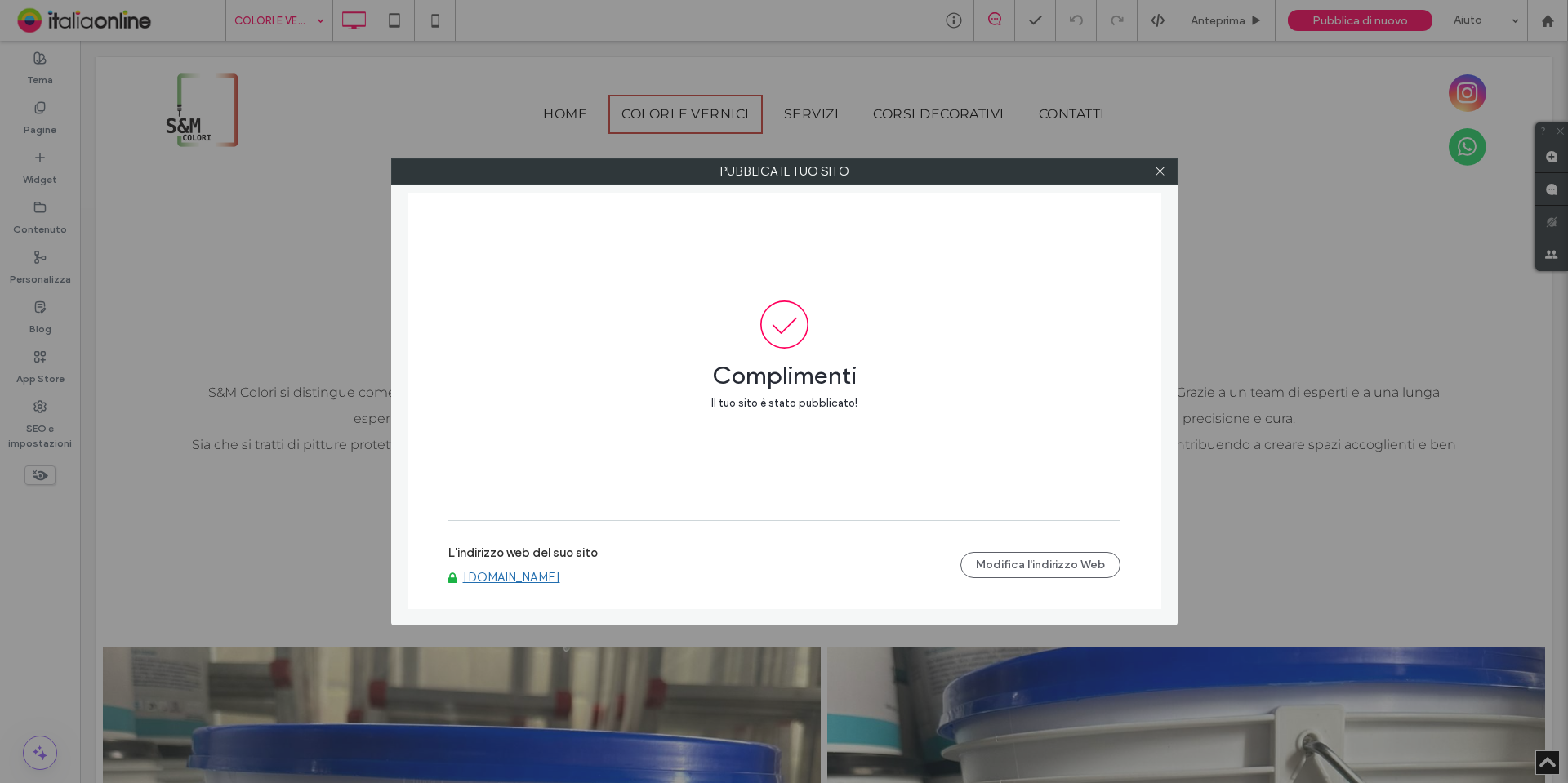
click at [517, 583] on link "[DOMAIN_NAME]" at bounding box center [511, 577] width 97 height 14
